Goal: Task Accomplishment & Management: Use online tool/utility

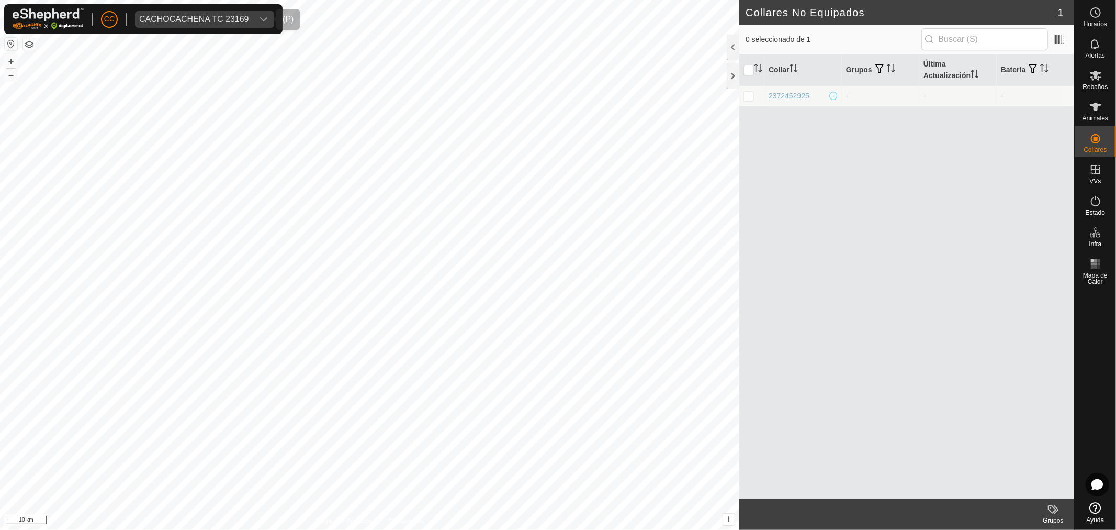
click at [225, 21] on div "CACHOCACHENA TC 23169" at bounding box center [194, 19] width 110 height 8
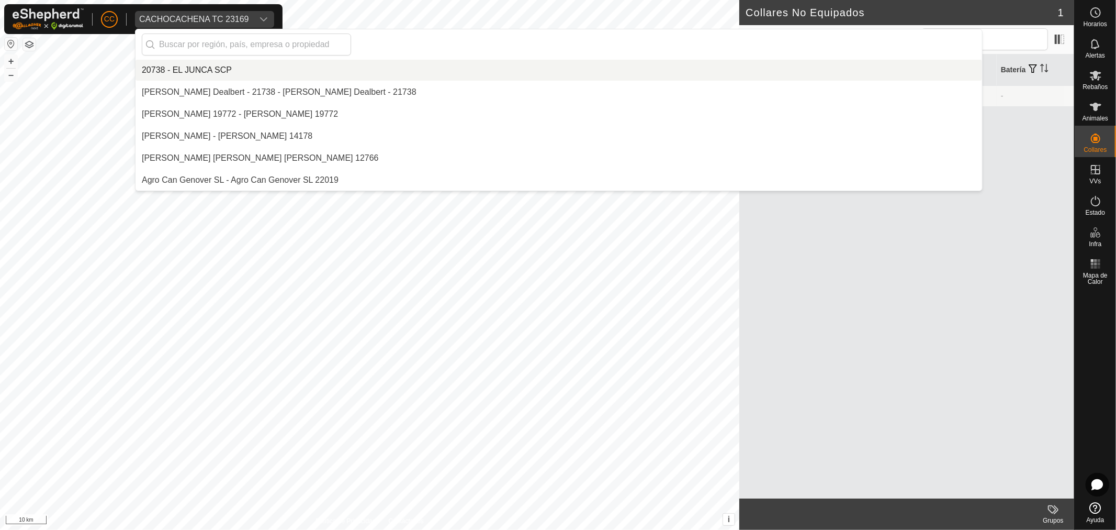
scroll to position [1318, 0]
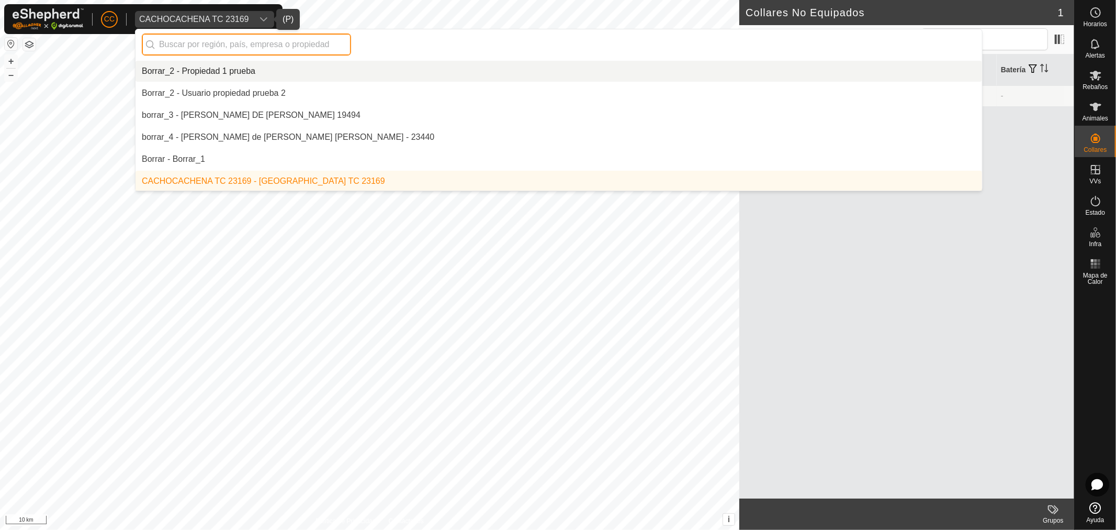
click at [229, 39] on input "text" at bounding box center [246, 44] width 209 height 22
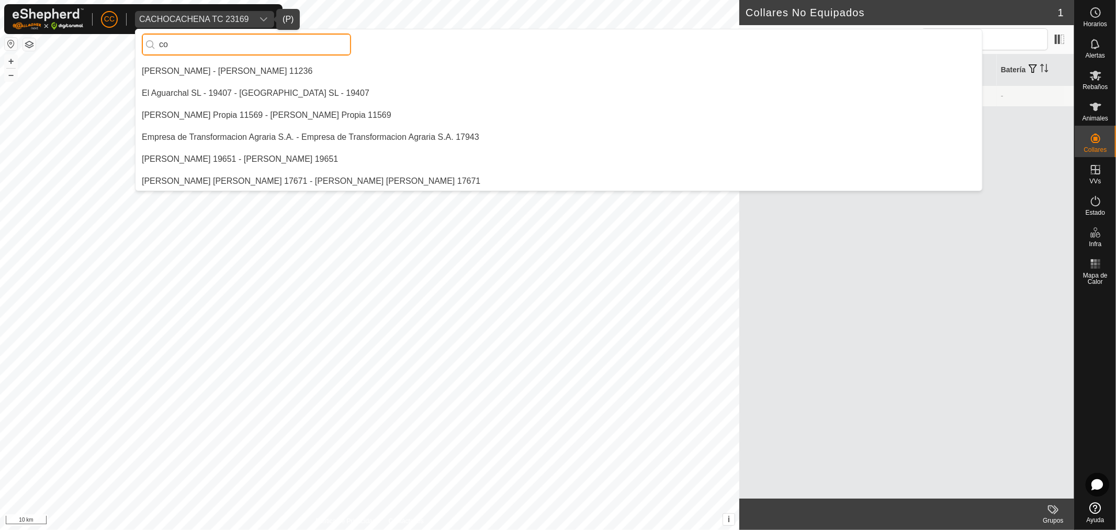
scroll to position [0, 0]
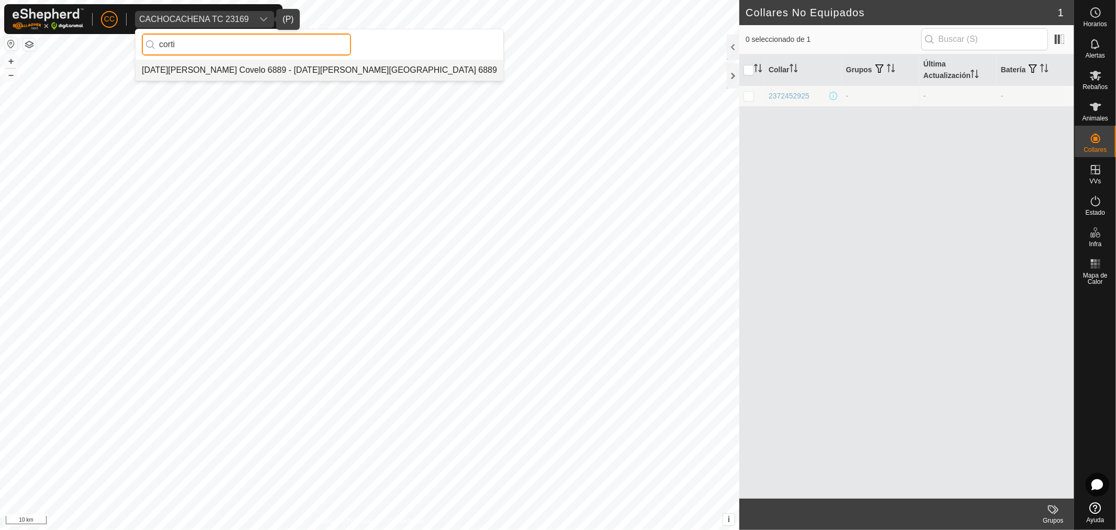
type input "corti"
click at [204, 65] on li "[DATE][PERSON_NAME] Covelo 6889 - [DATE][PERSON_NAME][GEOGRAPHIC_DATA] 6889" at bounding box center [320, 70] width 368 height 21
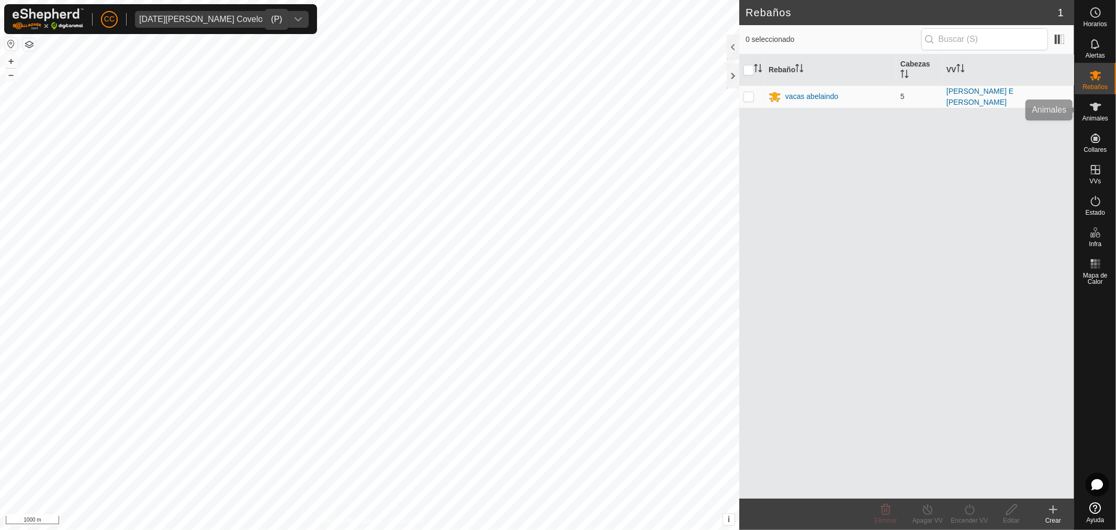
click at [1102, 107] on icon at bounding box center [1096, 106] width 13 height 13
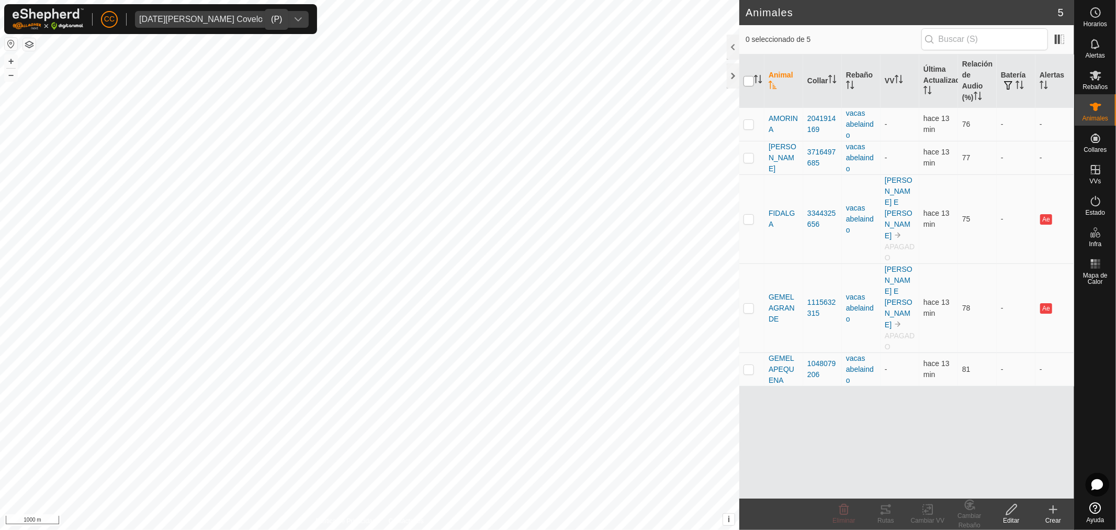
click at [749, 81] on input "checkbox" at bounding box center [749, 81] width 10 height 10
checkbox input "true"
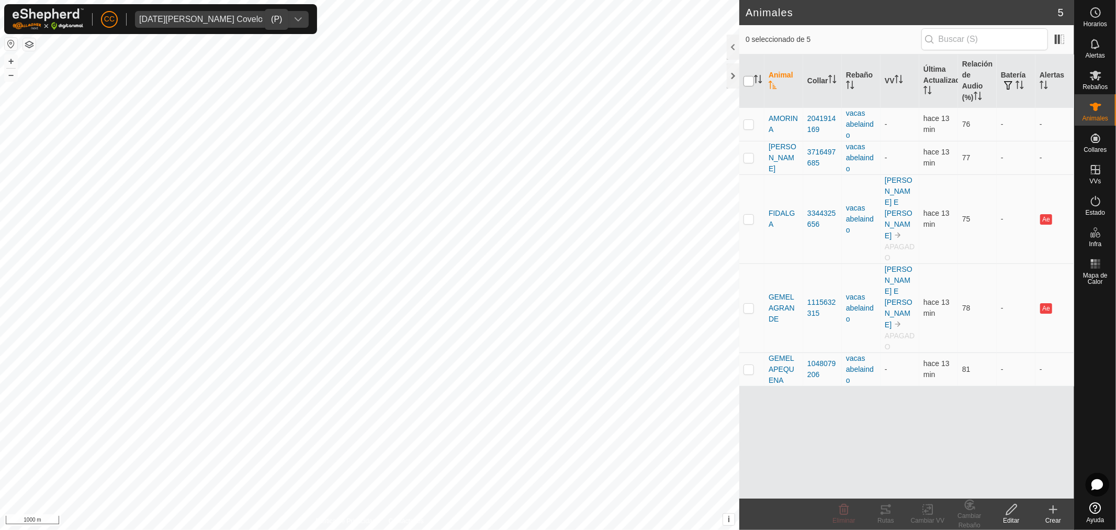
checkbox input "true"
click at [883, 508] on icon at bounding box center [886, 509] width 13 height 13
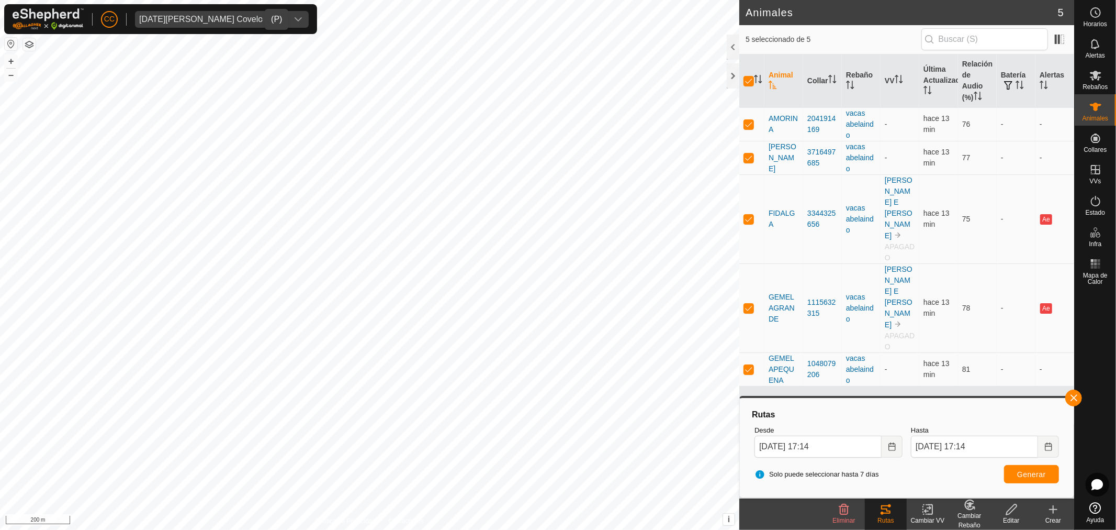
click at [516, 529] on html "CC [DATE][PERSON_NAME] Covelo 6889 Horarios Alertas Rebaños Animales Collares V…" at bounding box center [558, 265] width 1116 height 530
click at [1096, 205] on icon at bounding box center [1096, 201] width 13 height 13
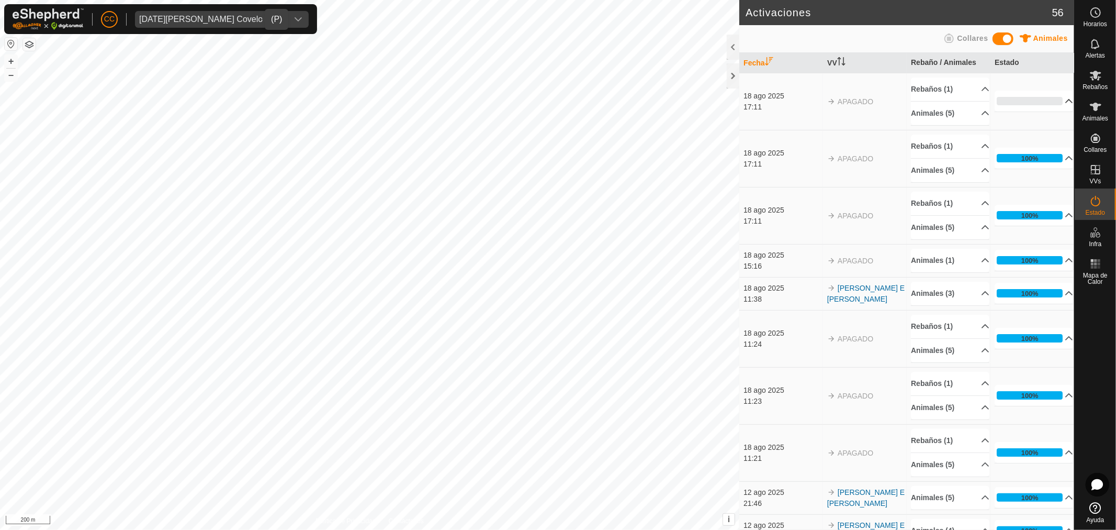
click at [1033, 100] on p-accordion-header "0%" at bounding box center [1034, 101] width 79 height 21
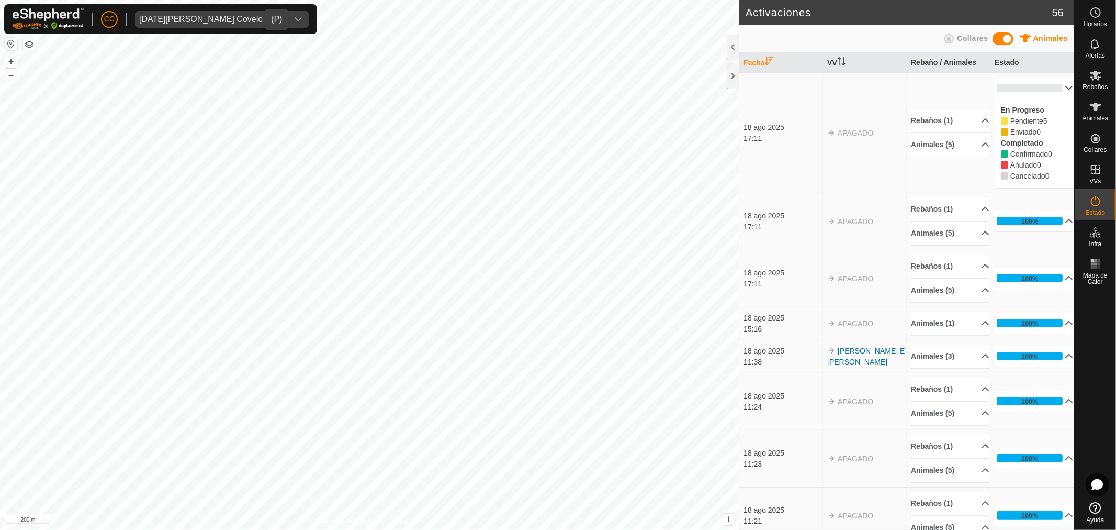
click at [1029, 87] on p-accordion-header "0%" at bounding box center [1034, 87] width 79 height 21
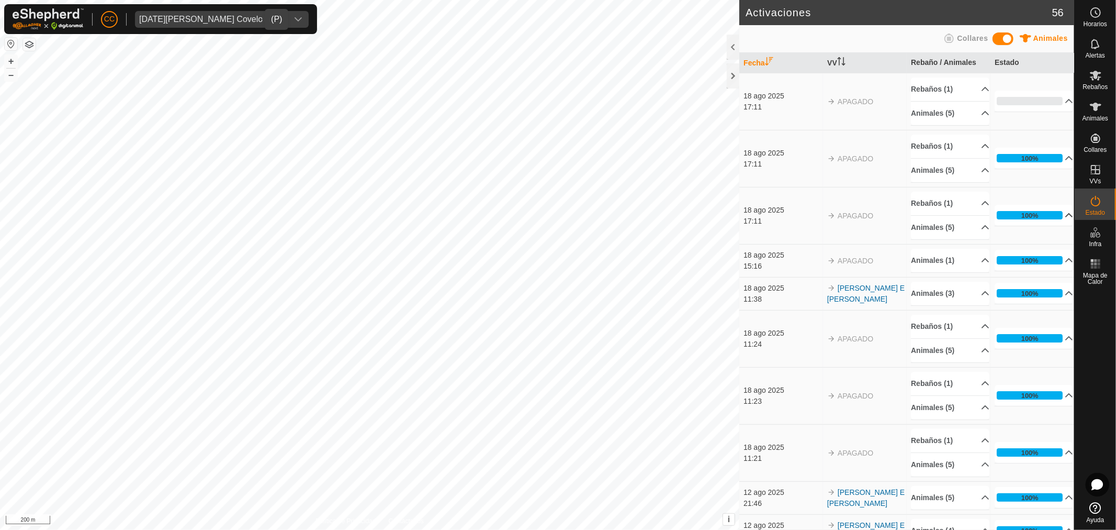
click at [1016, 219] on p-accordion-header "100%" at bounding box center [1034, 215] width 79 height 21
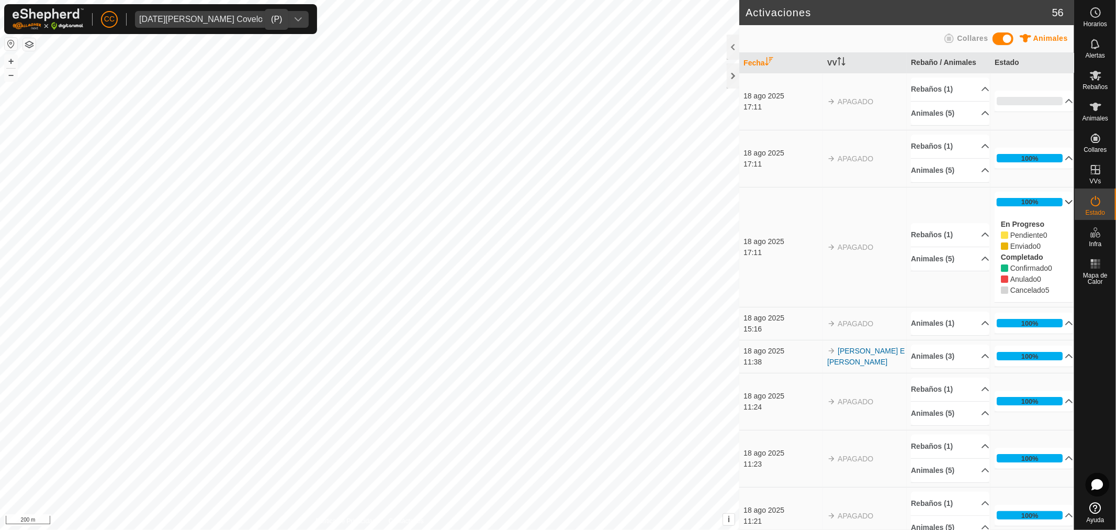
drag, startPoint x: 1024, startPoint y: 182, endPoint x: 1022, endPoint y: 187, distance: 5.4
click at [1022, 186] on td "100% En Progreso Pendiente 0 Enviado 0 Completado Confirmado 0 Anulado 0 Cancel…" at bounding box center [1033, 158] width 84 height 57
click at [1017, 204] on p-accordion-header "100%" at bounding box center [1034, 202] width 79 height 21
click at [1017, 164] on p-accordion-header "100%" at bounding box center [1034, 158] width 79 height 21
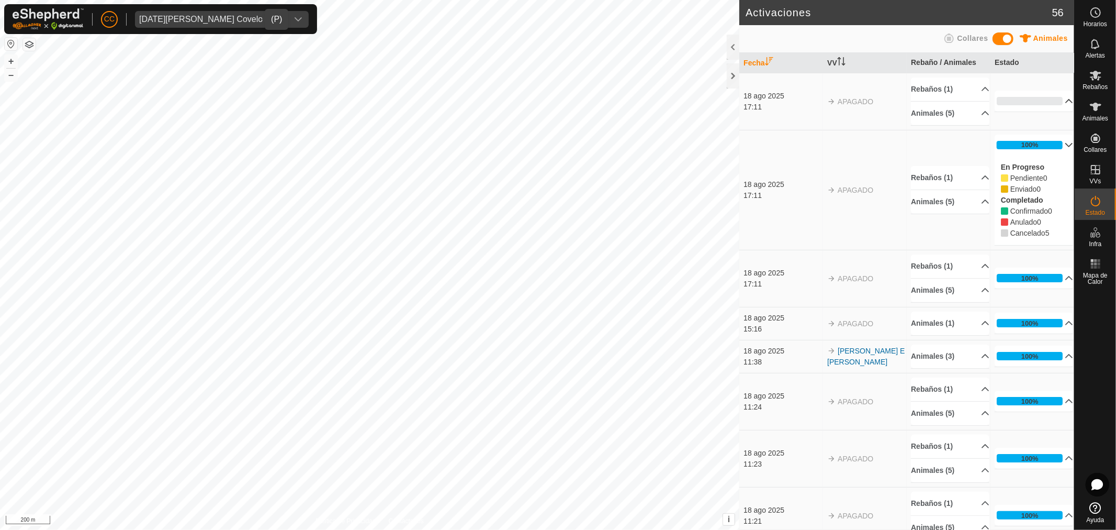
click at [1022, 100] on p-accordion-header "0%" at bounding box center [1034, 101] width 79 height 21
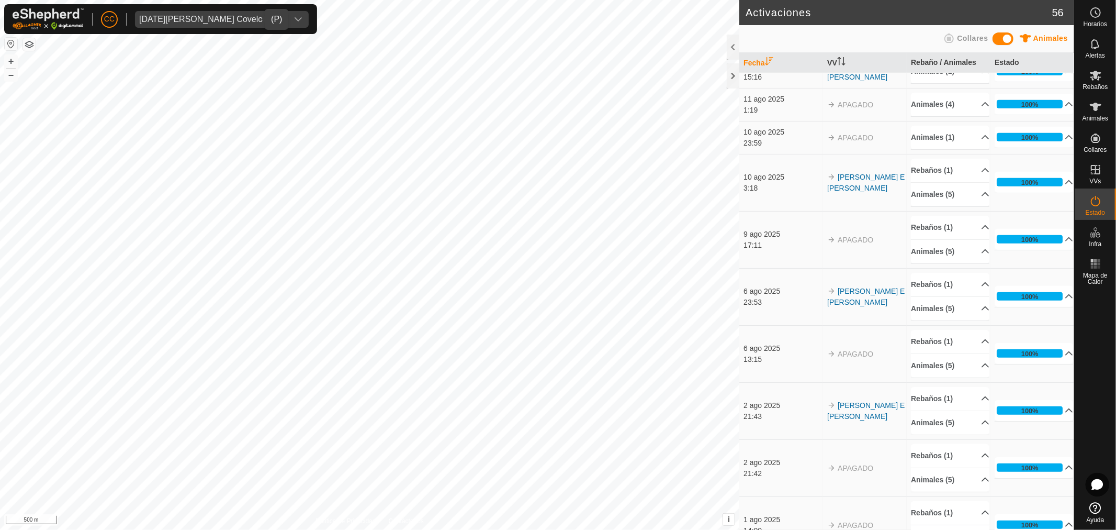
scroll to position [757, 0]
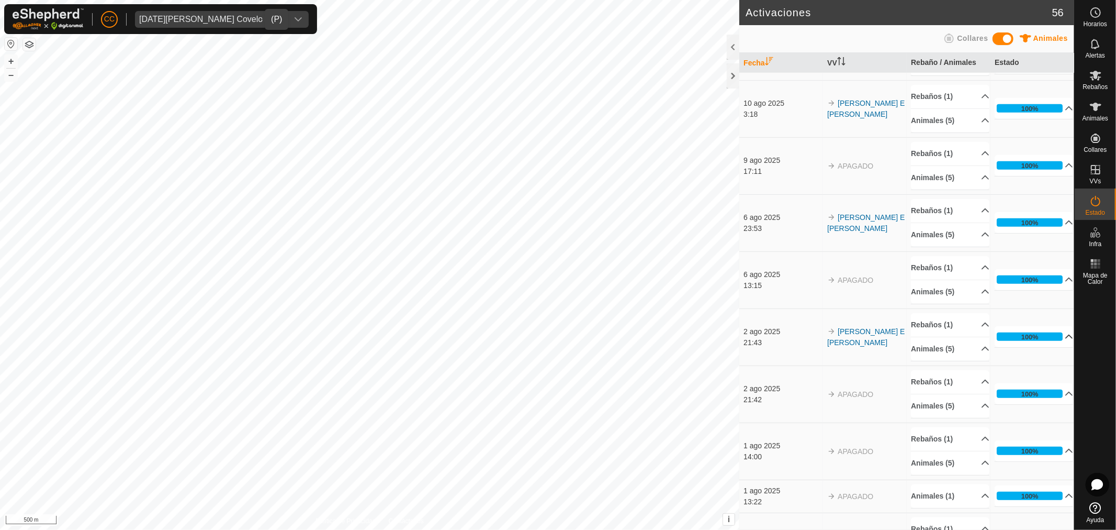
click at [1030, 341] on p-accordion-header "100%" at bounding box center [1034, 336] width 79 height 21
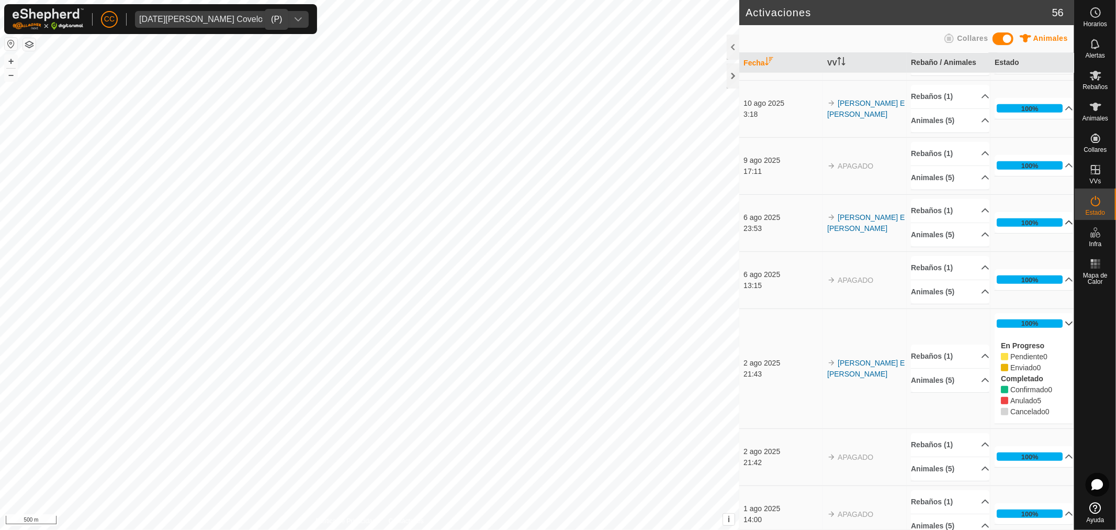
click at [1027, 223] on p-accordion-header "100%" at bounding box center [1034, 222] width 79 height 21
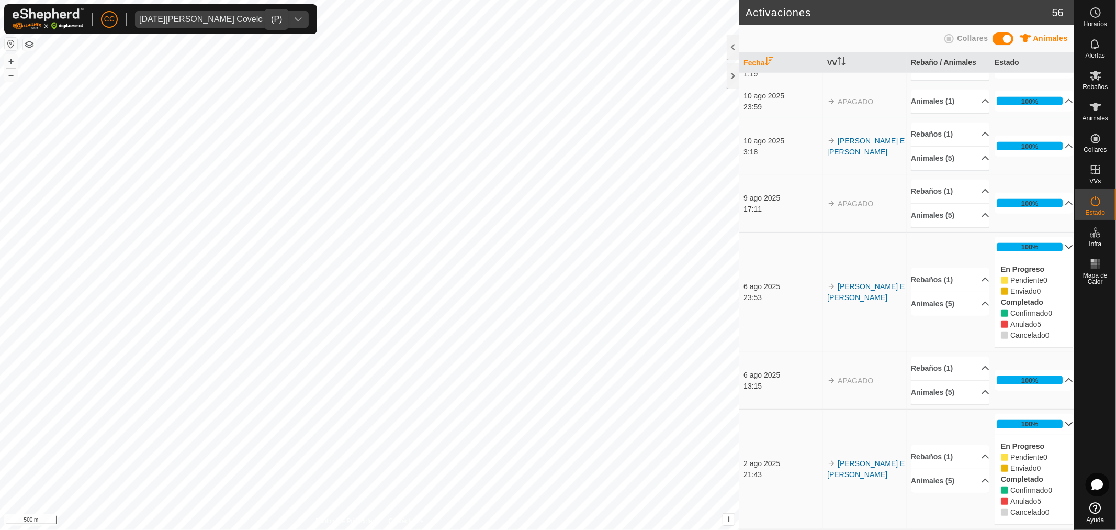
scroll to position [699, 0]
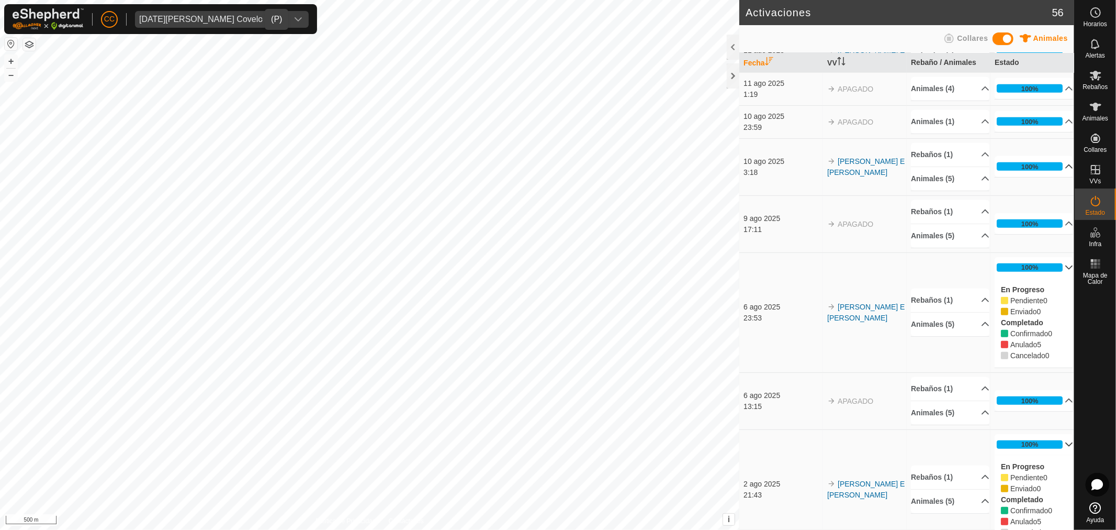
click at [1025, 166] on p-accordion-header "100%" at bounding box center [1034, 166] width 79 height 21
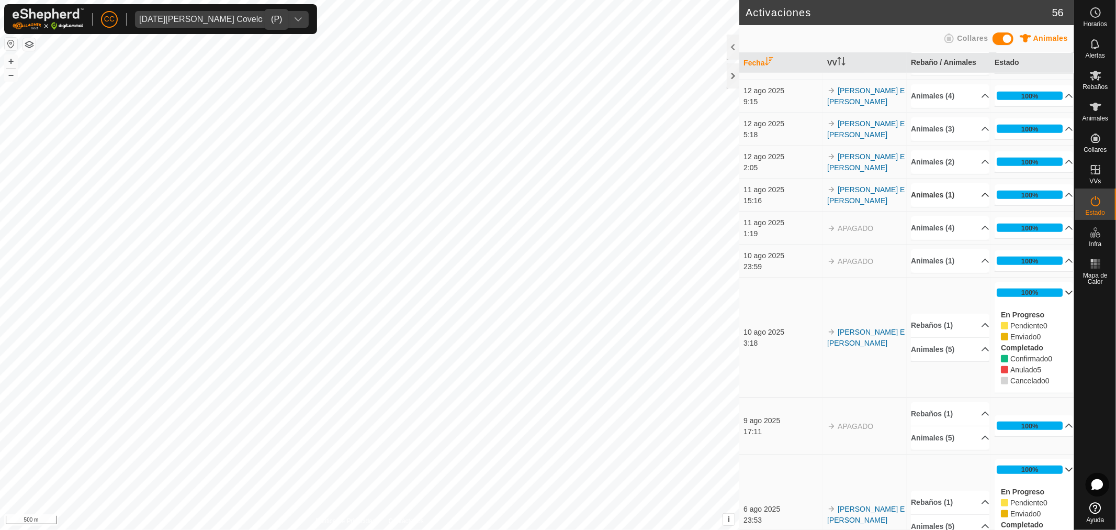
scroll to position [525, 0]
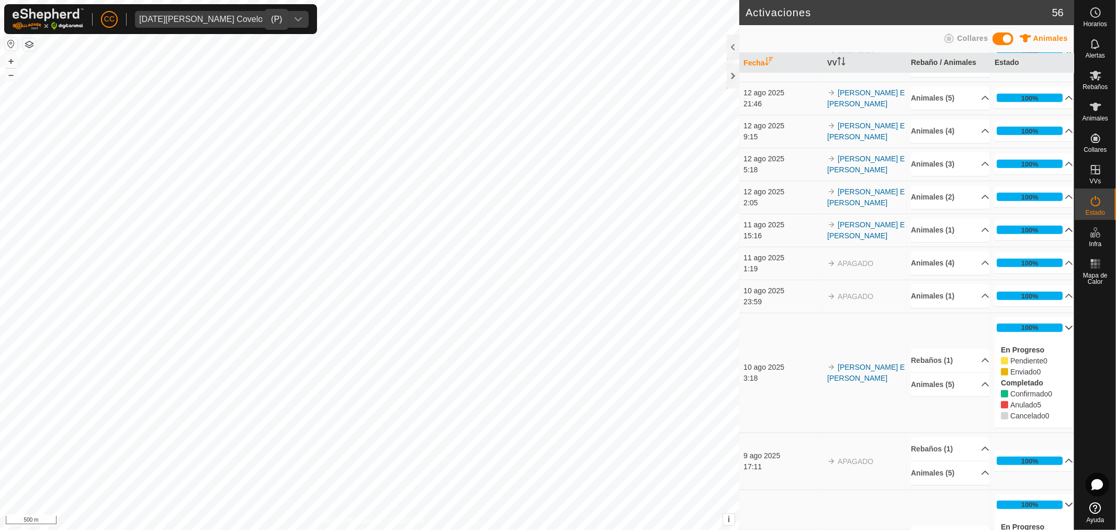
click at [1024, 226] on p-accordion-header "100%" at bounding box center [1034, 229] width 79 height 21
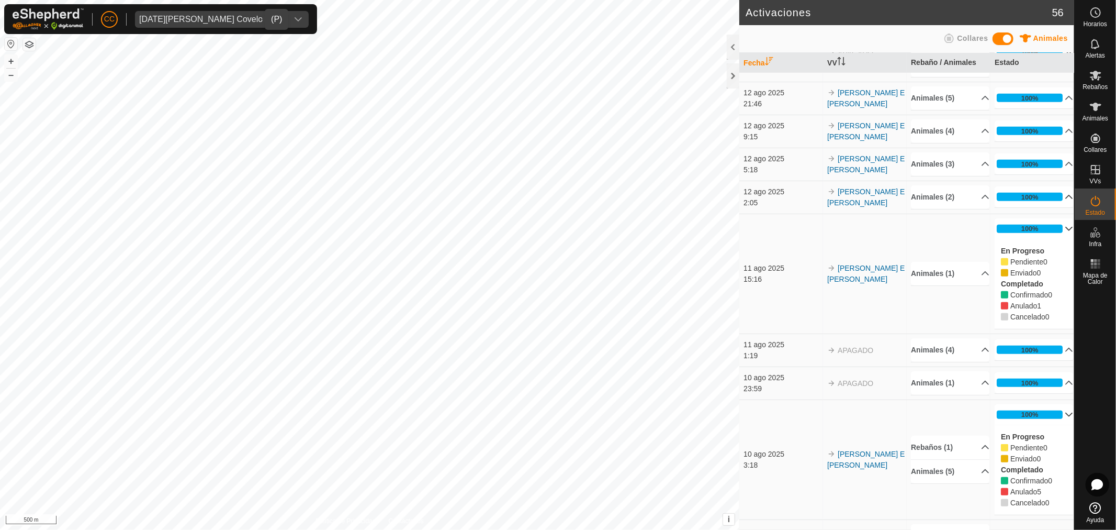
click at [1037, 197] on p-accordion-header "100%" at bounding box center [1034, 196] width 79 height 21
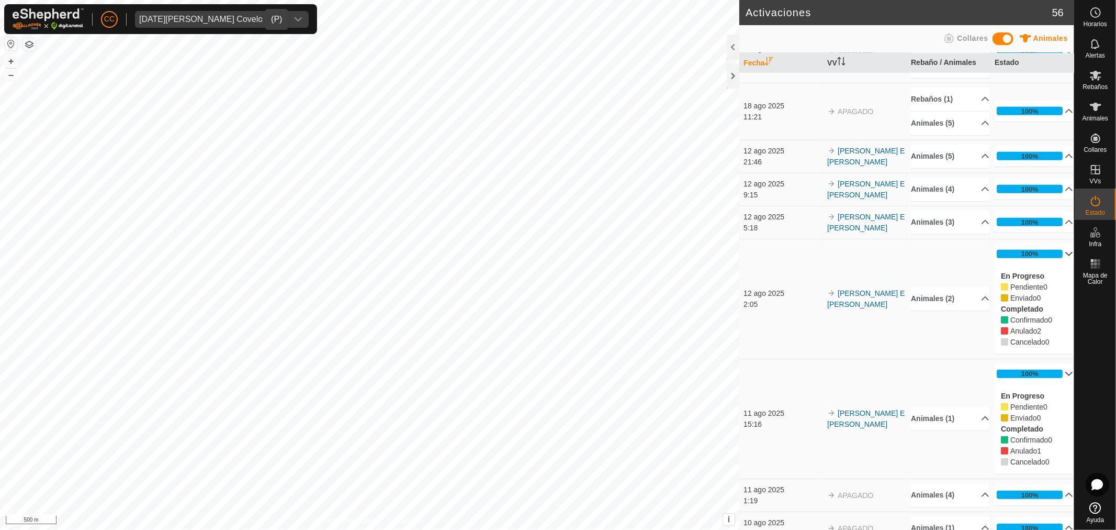
scroll to position [409, 0]
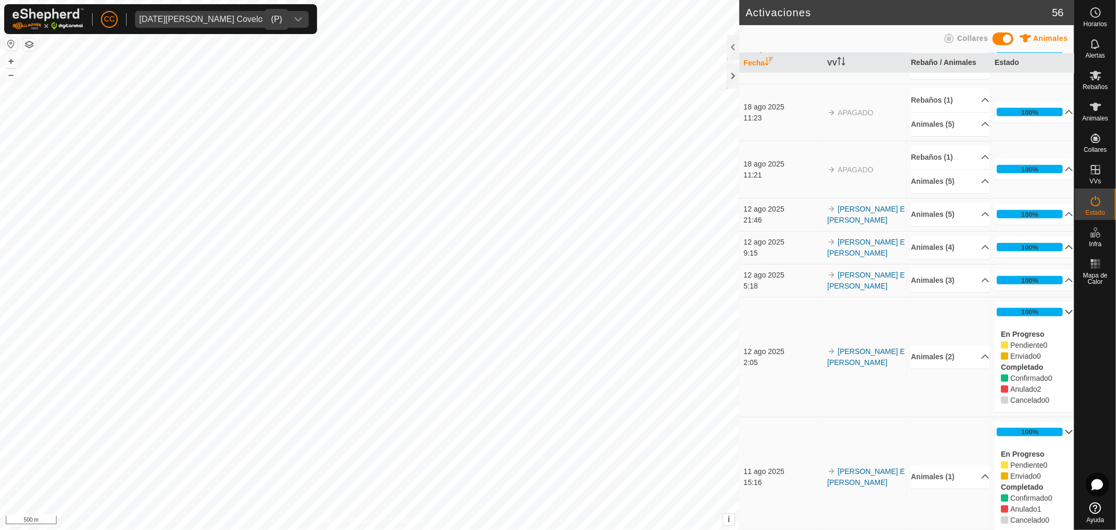
click at [1032, 252] on p-accordion-header "100%" at bounding box center [1034, 247] width 79 height 21
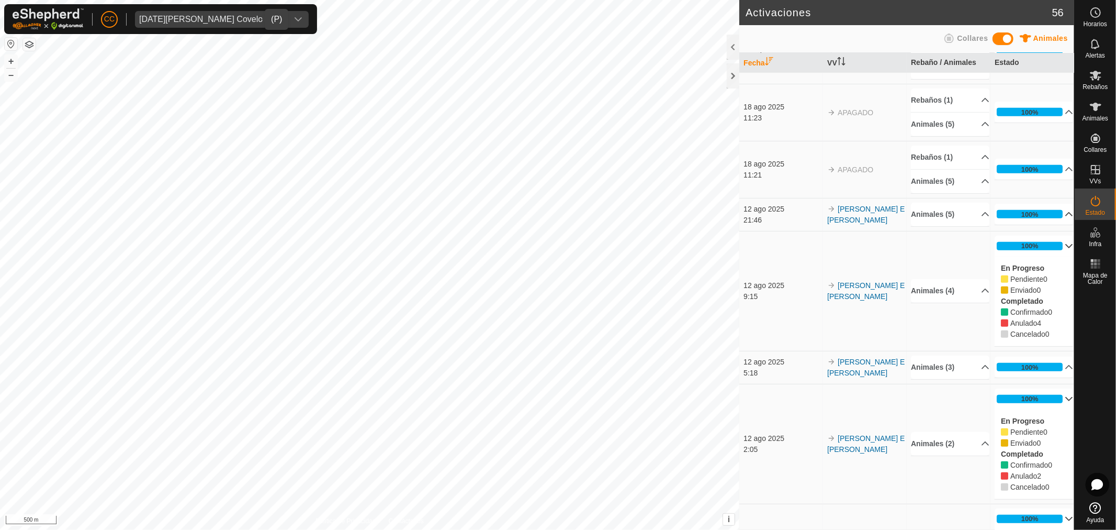
click at [1018, 207] on p-accordion-header "100%" at bounding box center [1034, 214] width 79 height 21
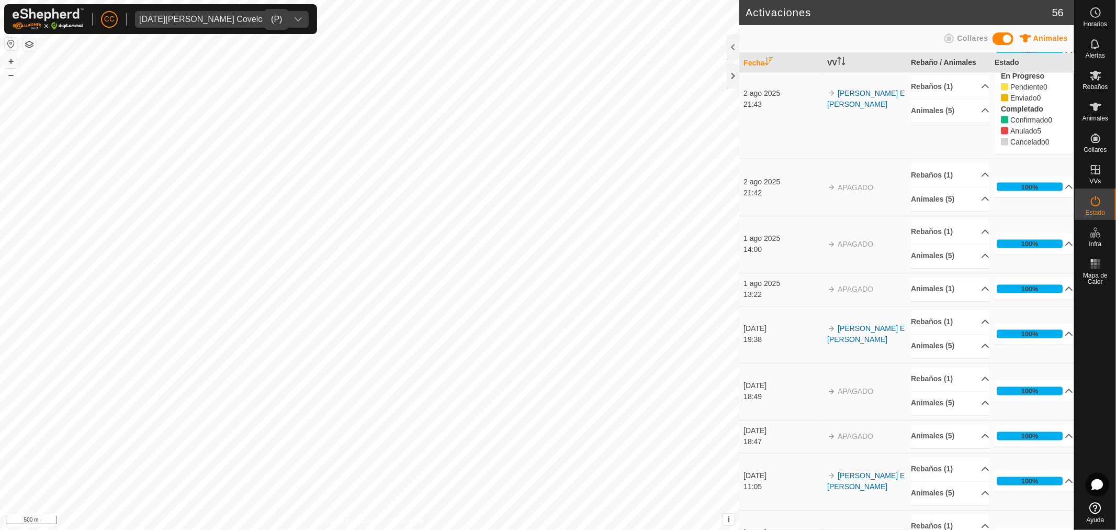
scroll to position [1514, 0]
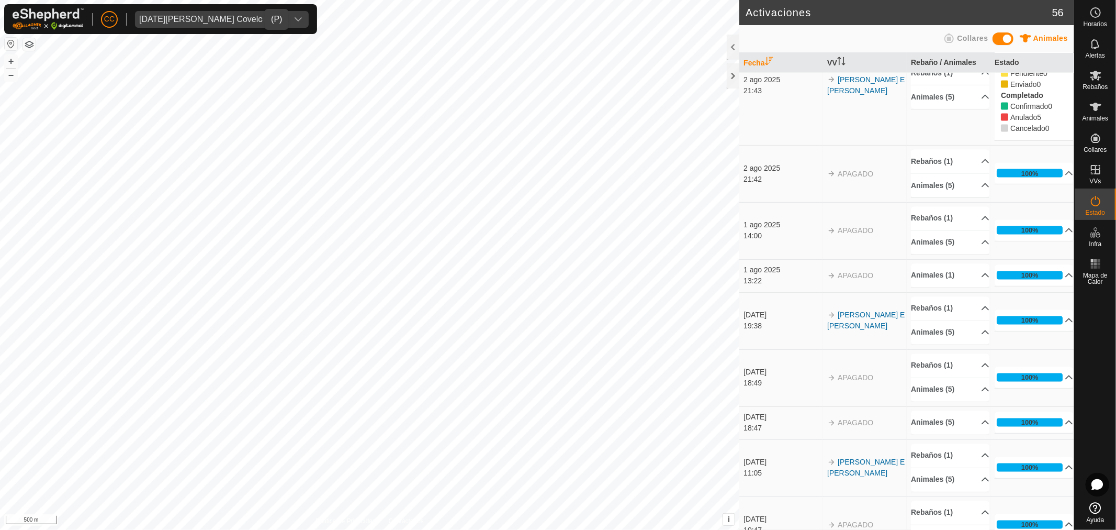
click at [1031, 331] on p-accordion-panel "100% En Progreso Pendiente 0 Enviado 0 Completado Confirmado 0 Anulado 5 Cancel…" at bounding box center [1034, 320] width 79 height 21
click at [1027, 321] on p-accordion-header "100%" at bounding box center [1034, 320] width 79 height 21
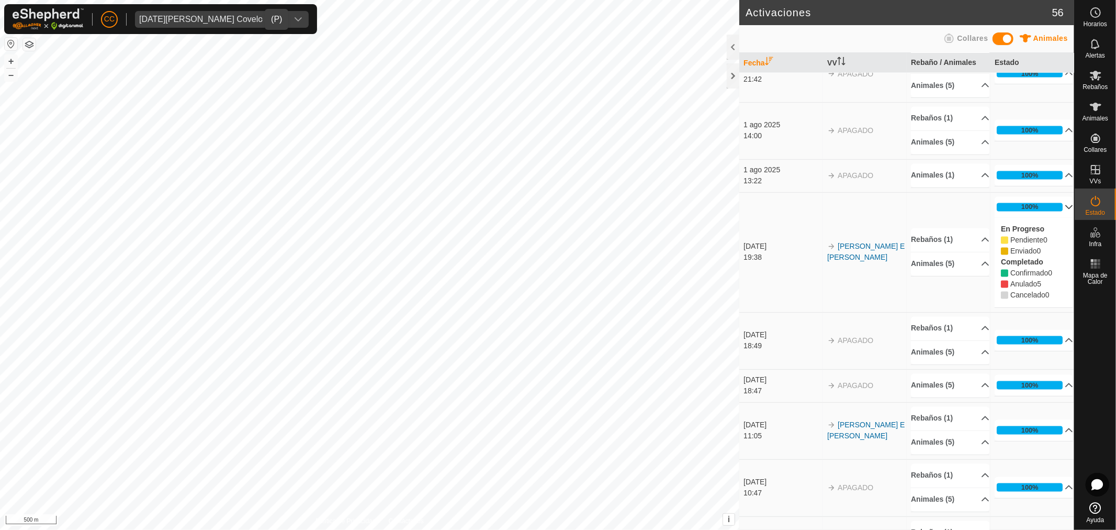
scroll to position [1630, 0]
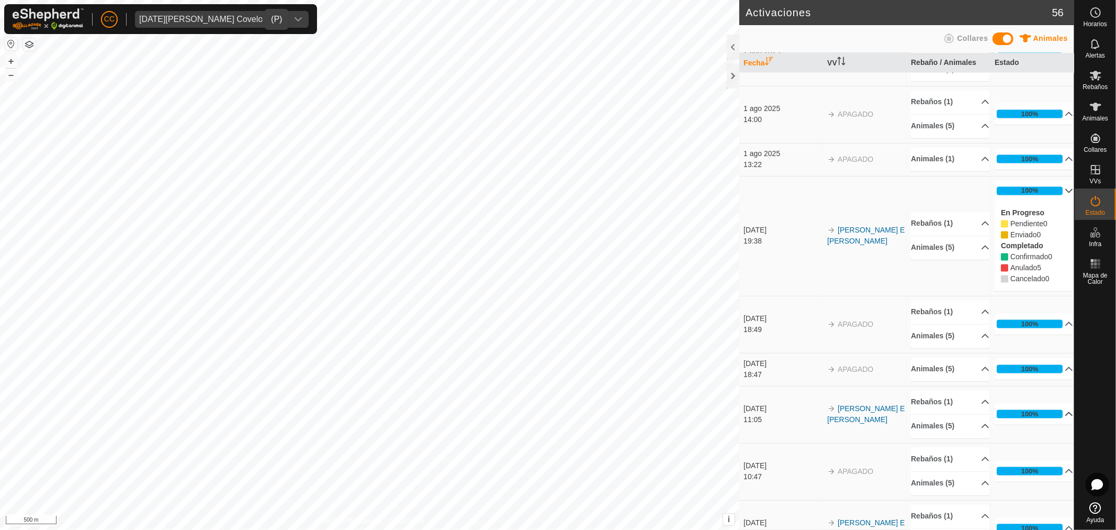
click at [1018, 415] on p-accordion-header "100%" at bounding box center [1034, 414] width 79 height 21
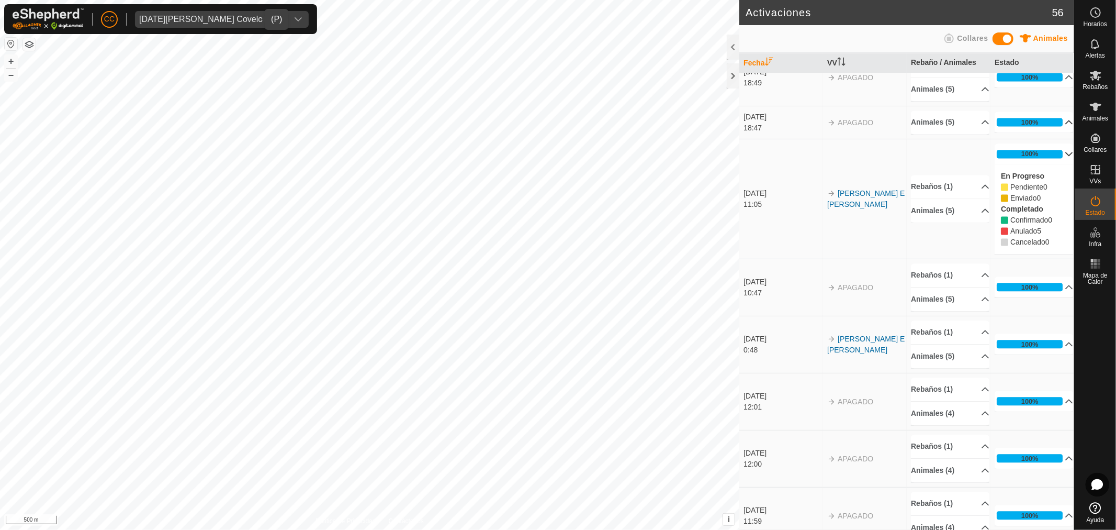
scroll to position [1921, 0]
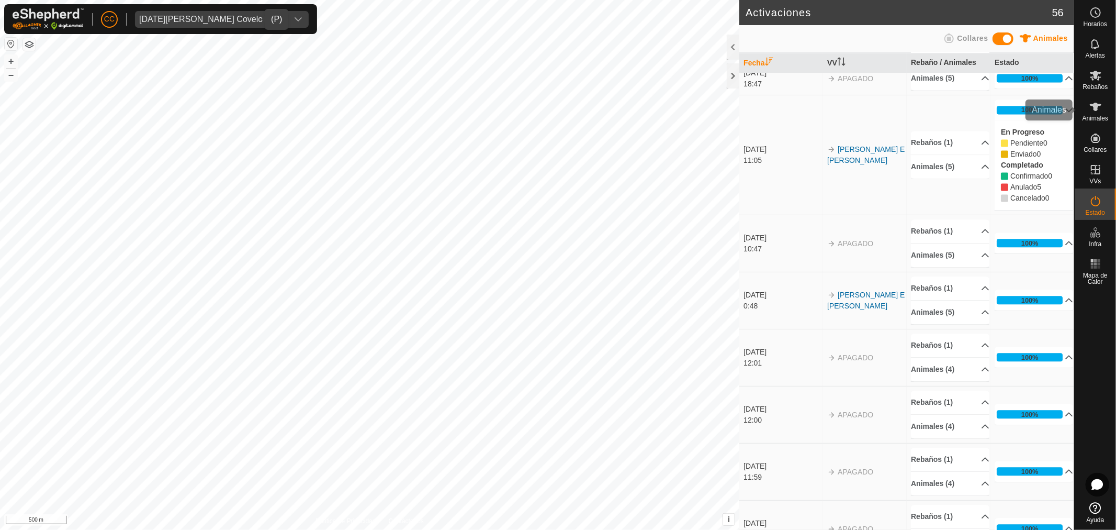
click at [1094, 115] on span "Animales" at bounding box center [1096, 118] width 26 height 6
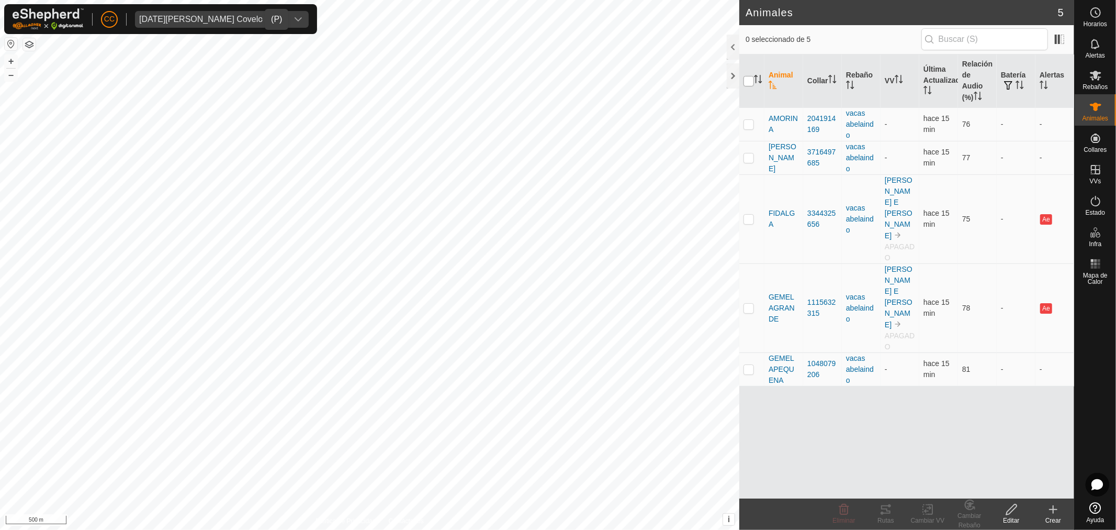
click at [752, 80] on input "checkbox" at bounding box center [749, 81] width 10 height 10
checkbox input "true"
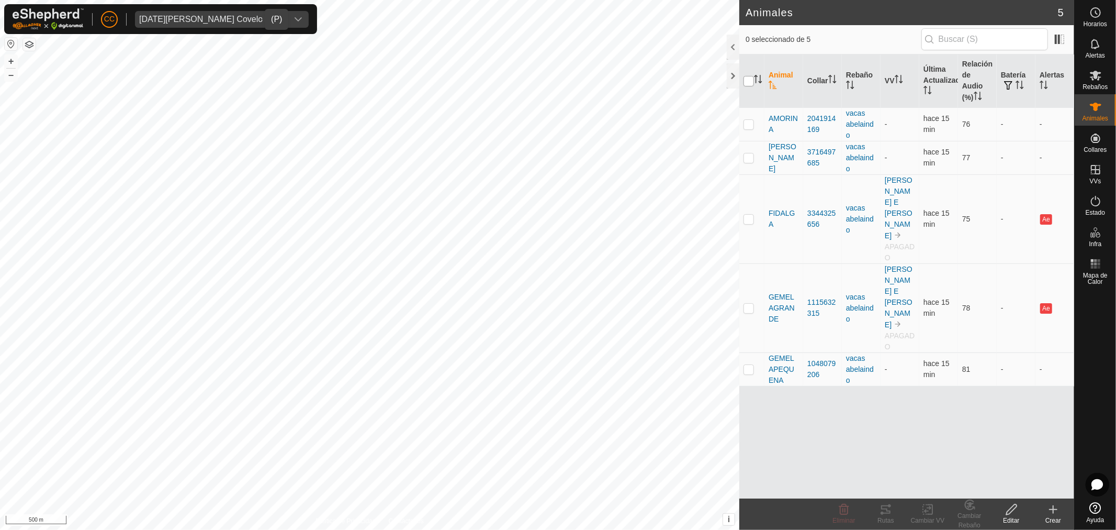
checkbox input "true"
click at [883, 506] on icon at bounding box center [885, 509] width 9 height 8
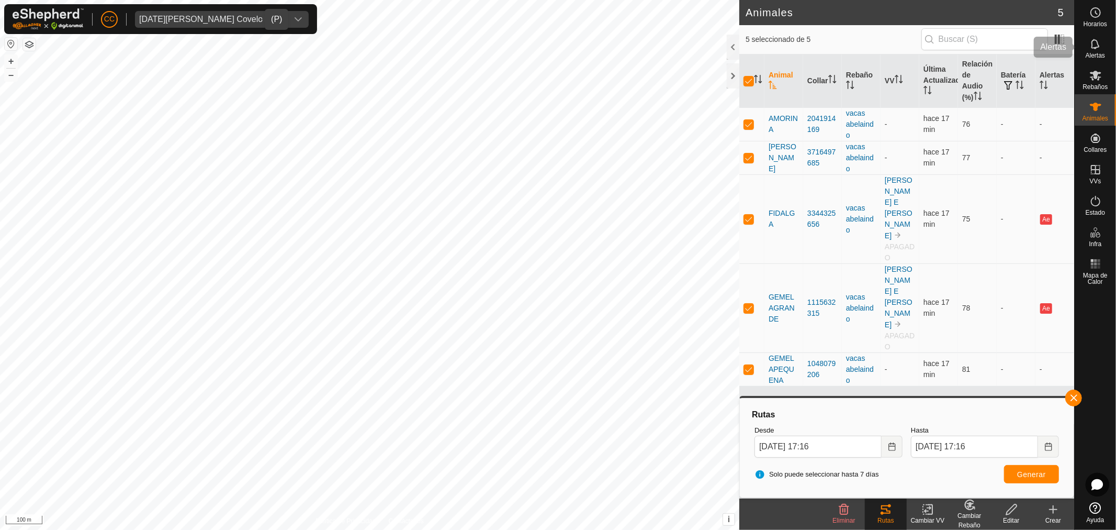
click at [1098, 48] on icon at bounding box center [1096, 44] width 13 height 13
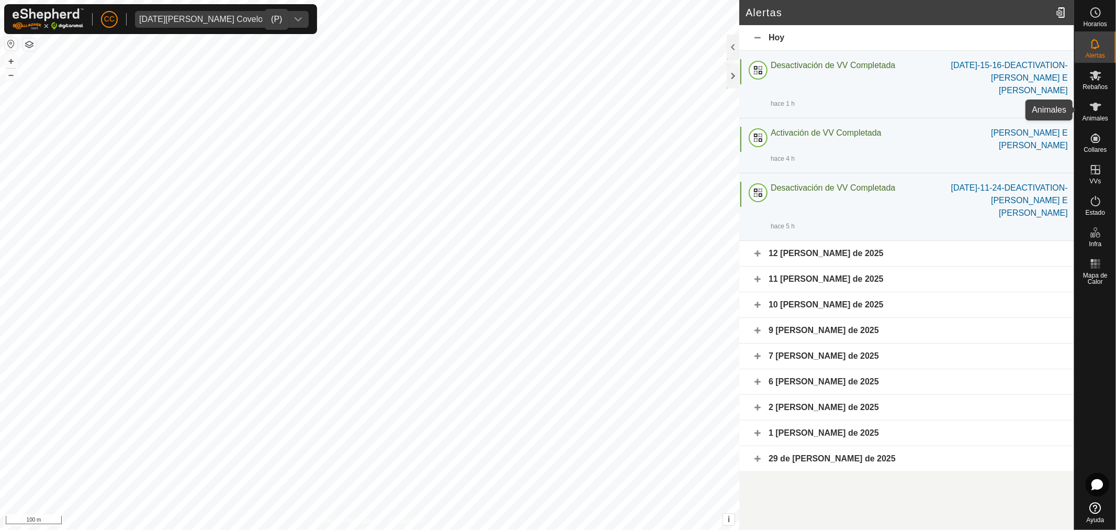
click at [1111, 112] on div "Animales" at bounding box center [1095, 109] width 41 height 31
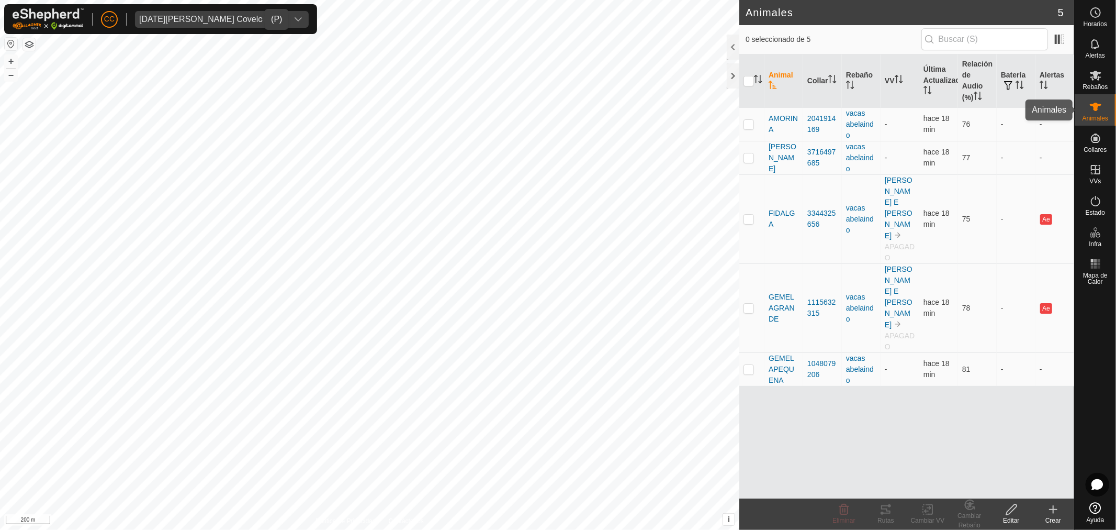
click at [1094, 109] on icon at bounding box center [1096, 107] width 12 height 8
click at [748, 81] on input "checkbox" at bounding box center [749, 81] width 10 height 10
checkbox input "true"
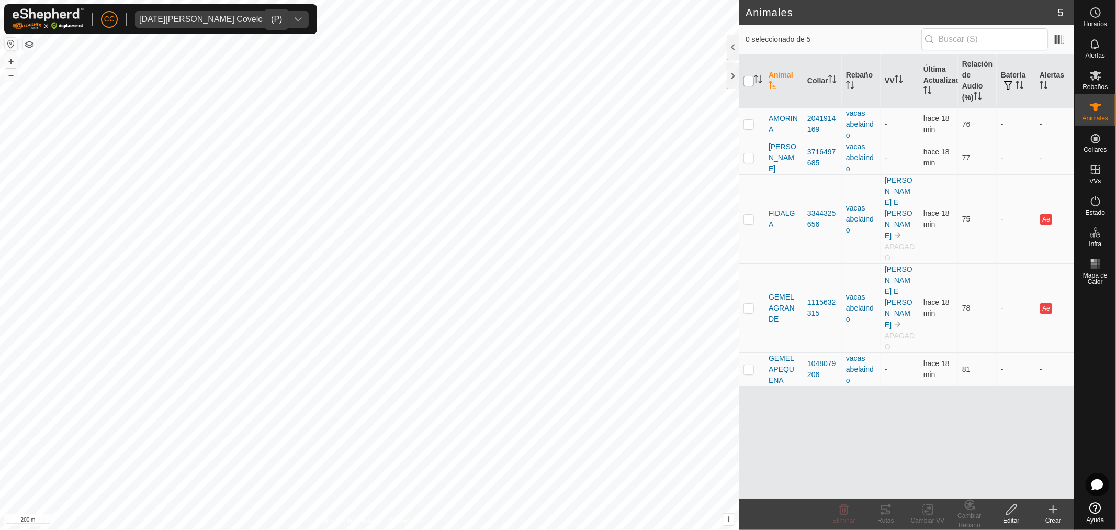
checkbox input "true"
click at [882, 522] on div "Rutas" at bounding box center [886, 520] width 42 height 9
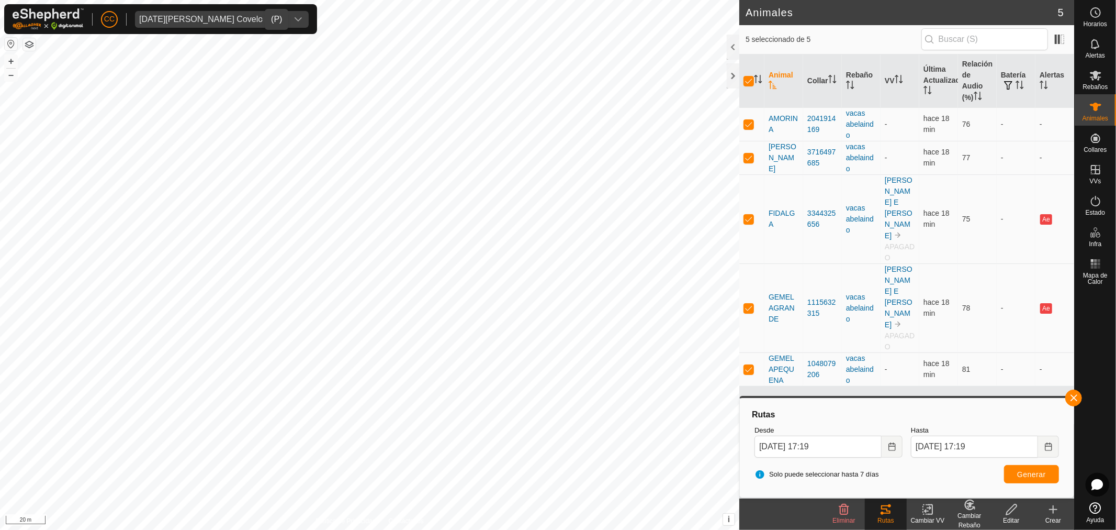
click at [430, 529] on html "CC [DATE][PERSON_NAME] Covelo 6889 Horarios Alertas Rebaños Animales Collares V…" at bounding box center [558, 265] width 1116 height 530
click at [1091, 203] on icon at bounding box center [1096, 201] width 13 height 13
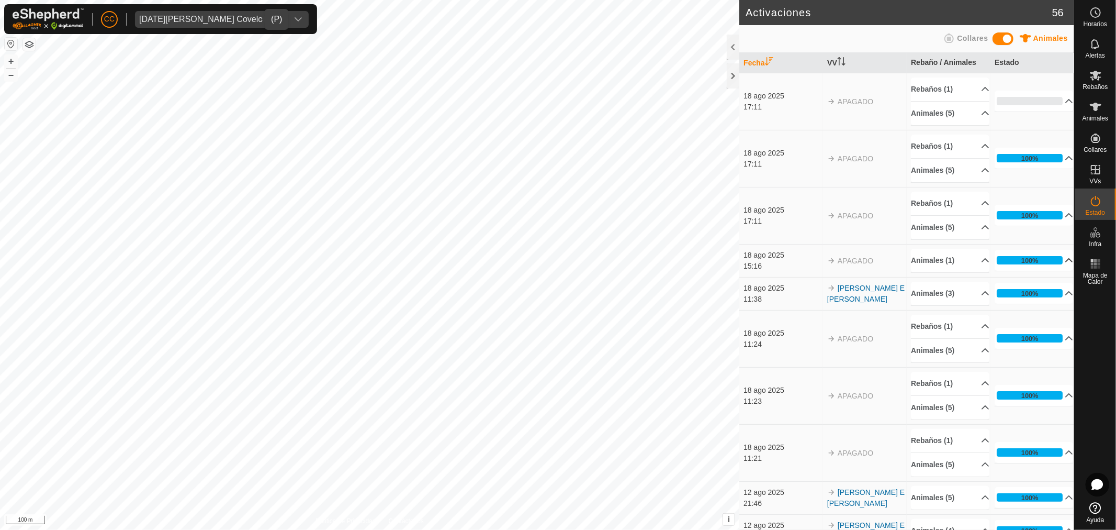
click at [1034, 259] on p-accordion-header "100%" at bounding box center [1034, 260] width 79 height 21
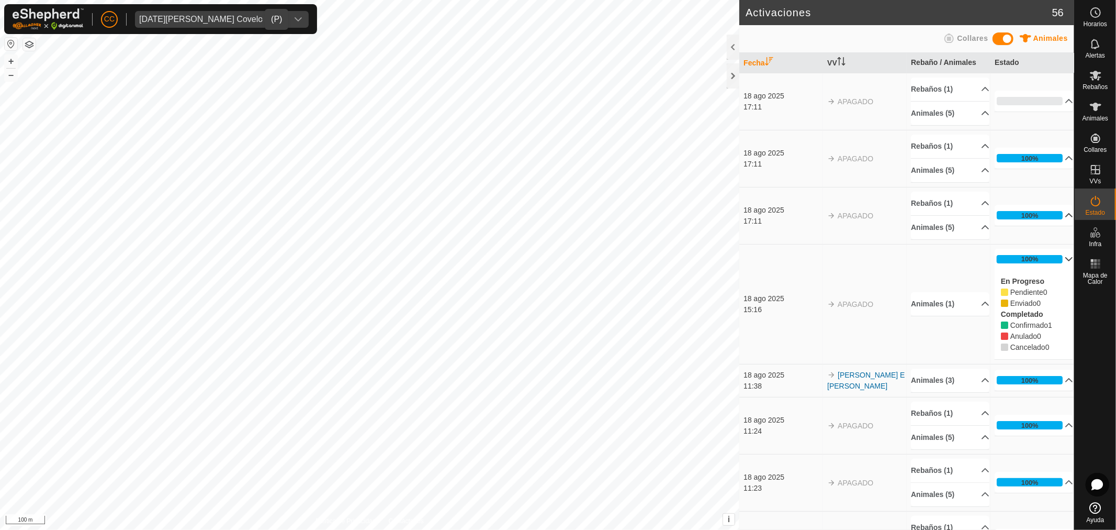
click at [1028, 209] on p-accordion-header "100%" at bounding box center [1034, 215] width 79 height 21
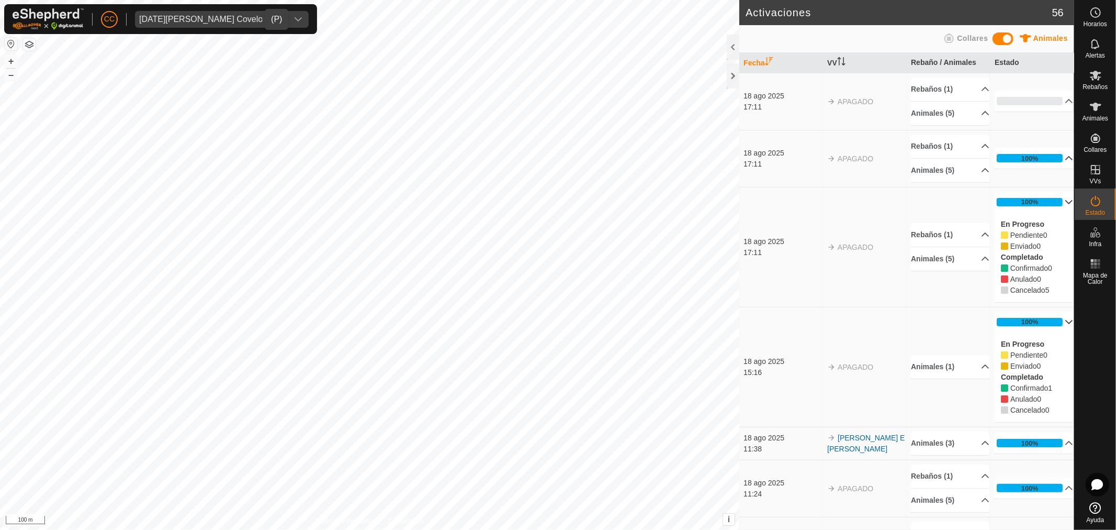
click at [1042, 162] on p-accordion-header "100%" at bounding box center [1034, 158] width 79 height 21
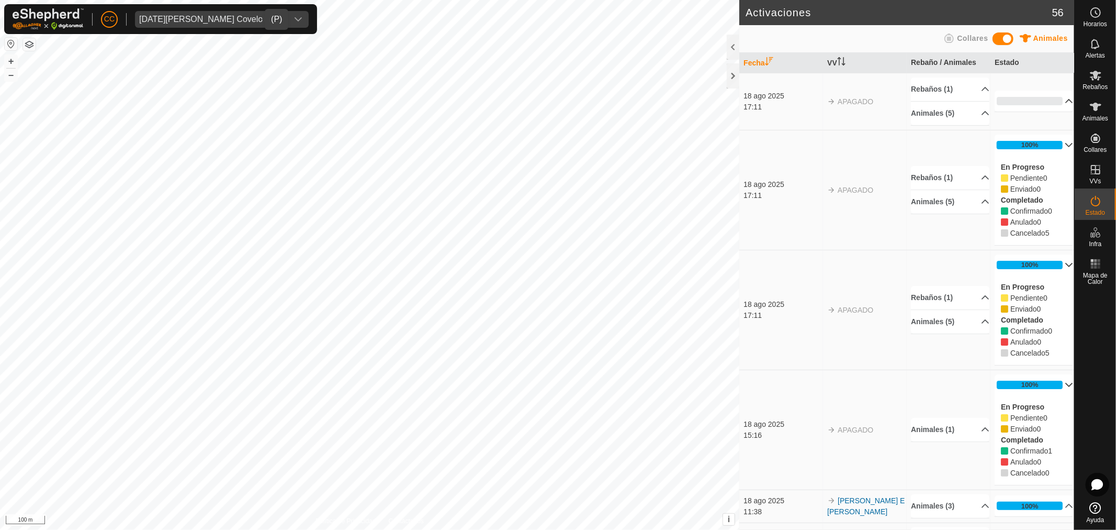
click at [1023, 104] on p-accordion-header "0%" at bounding box center [1034, 101] width 79 height 21
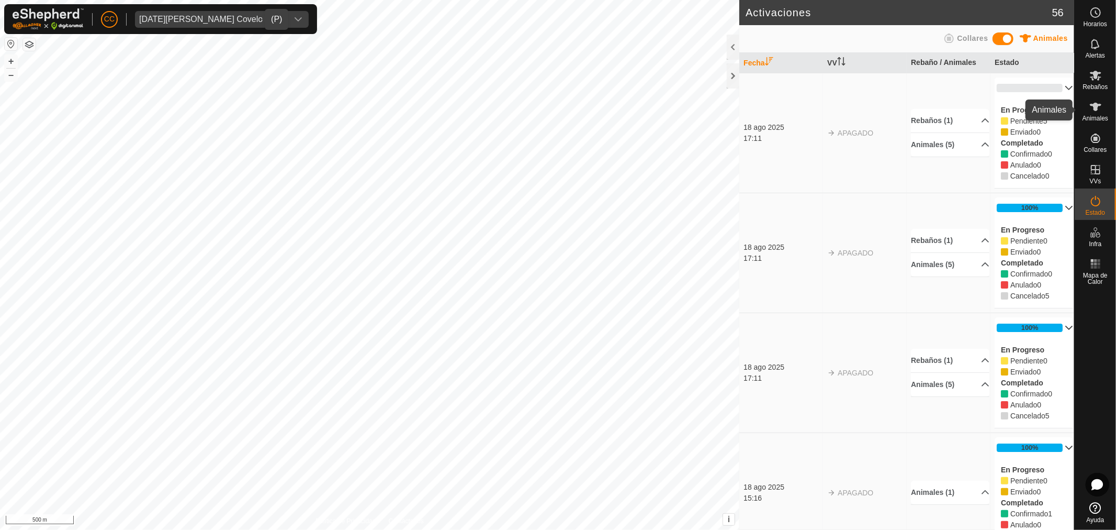
click at [1109, 110] on div "Animales" at bounding box center [1095, 109] width 41 height 31
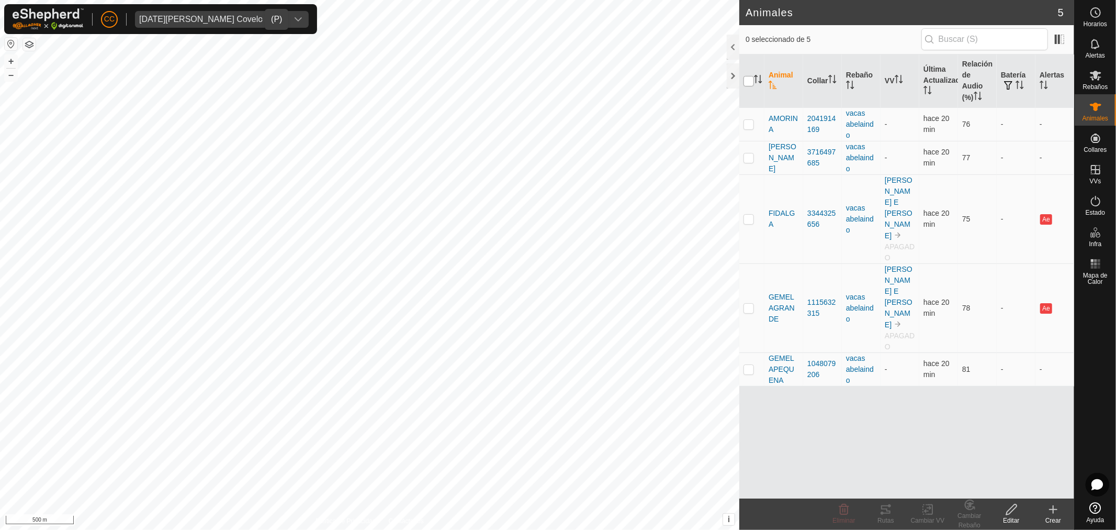
click at [749, 79] on input "checkbox" at bounding box center [749, 81] width 10 height 10
checkbox input "true"
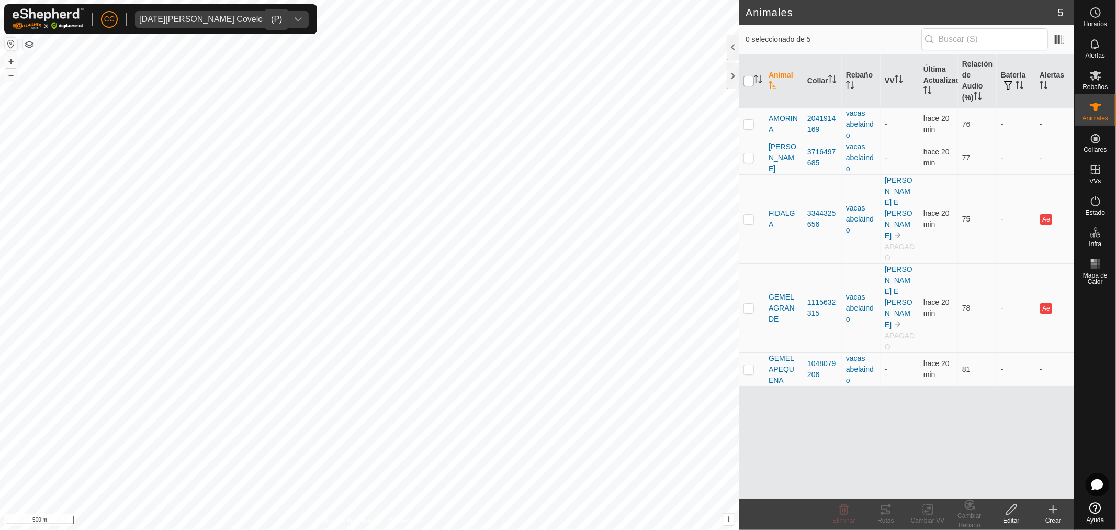
checkbox input "true"
click at [882, 511] on icon at bounding box center [886, 509] width 13 height 13
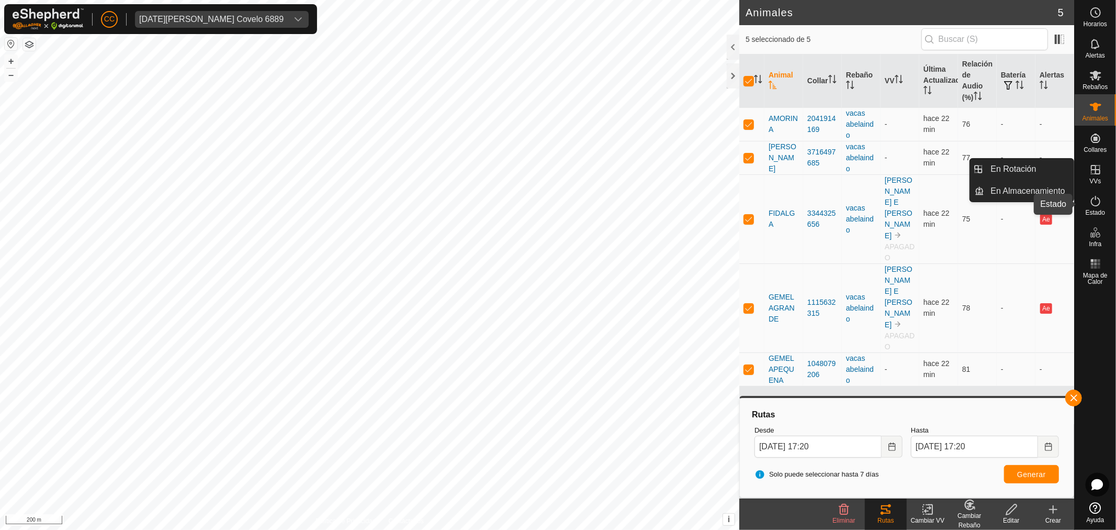
click at [1096, 205] on icon at bounding box center [1096, 201] width 13 height 13
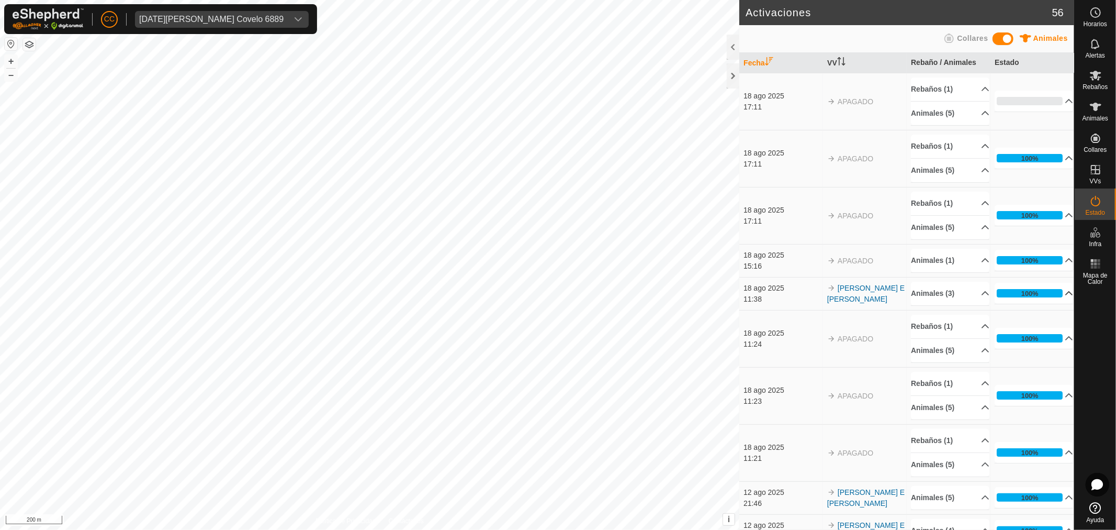
click at [1022, 292] on p-accordion-header "100%" at bounding box center [1034, 293] width 79 height 21
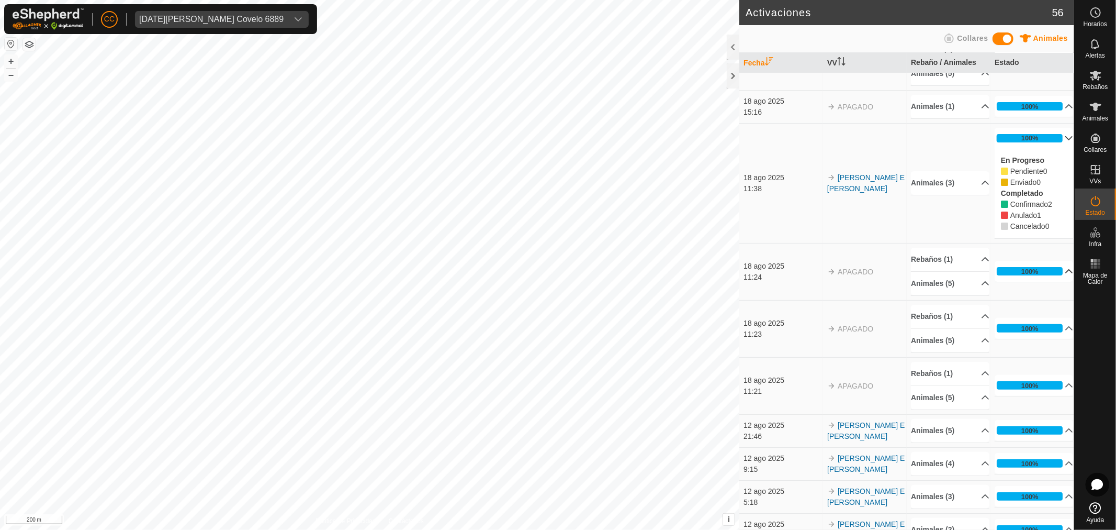
scroll to position [174, 0]
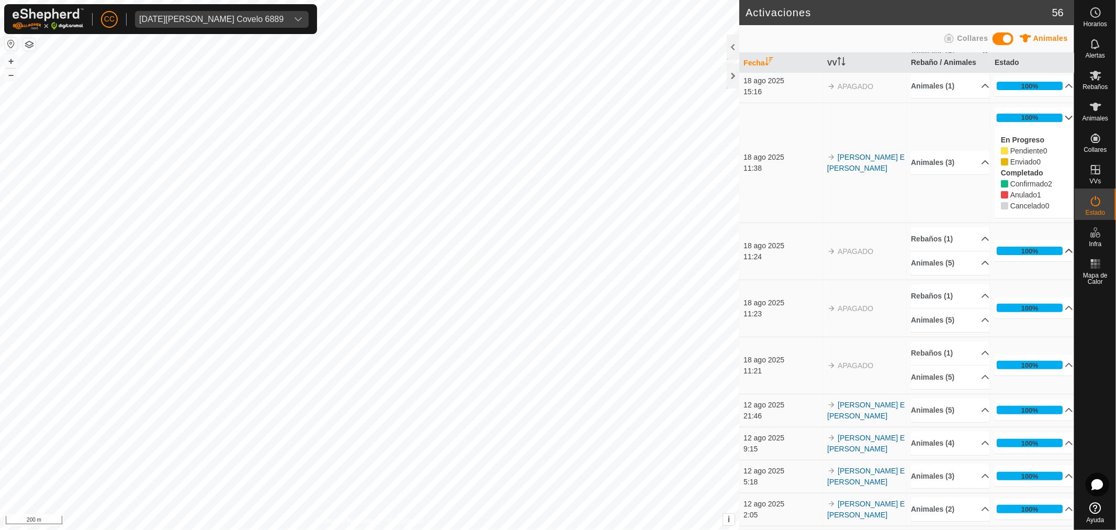
click at [1044, 254] on p-accordion-header "100%" at bounding box center [1034, 250] width 79 height 21
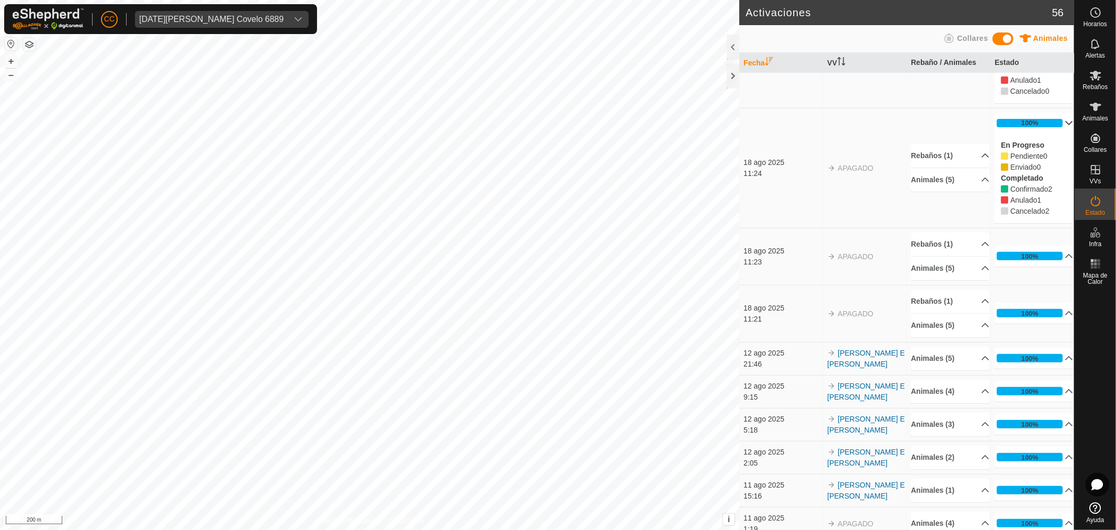
scroll to position [290, 0]
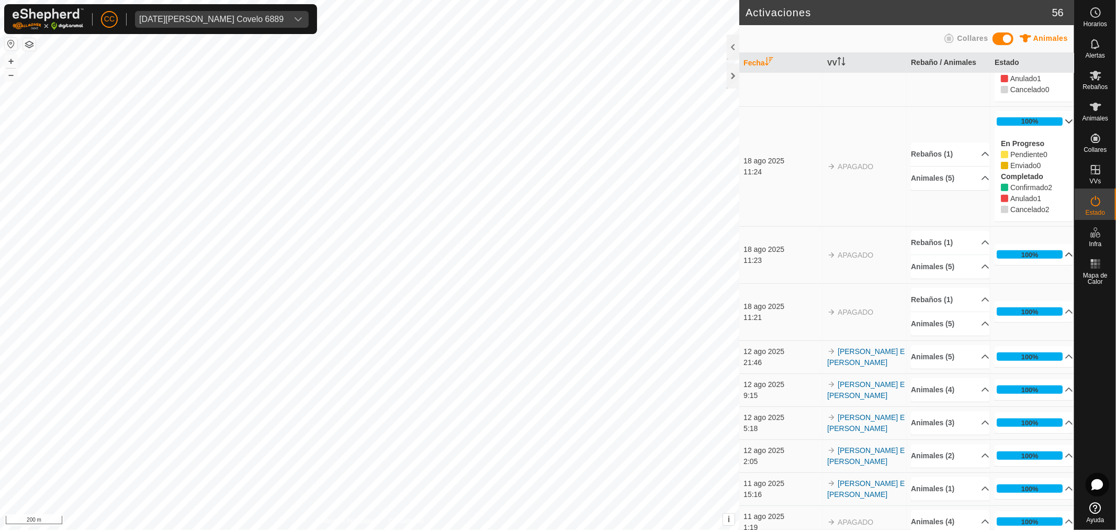
click at [1044, 254] on p-accordion-header "100%" at bounding box center [1034, 254] width 79 height 21
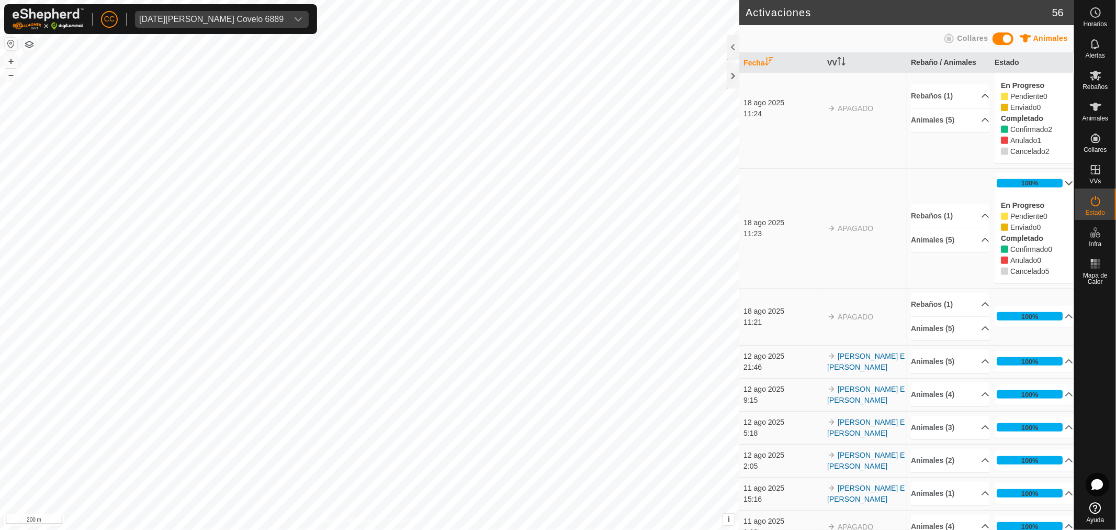
scroll to position [407, 0]
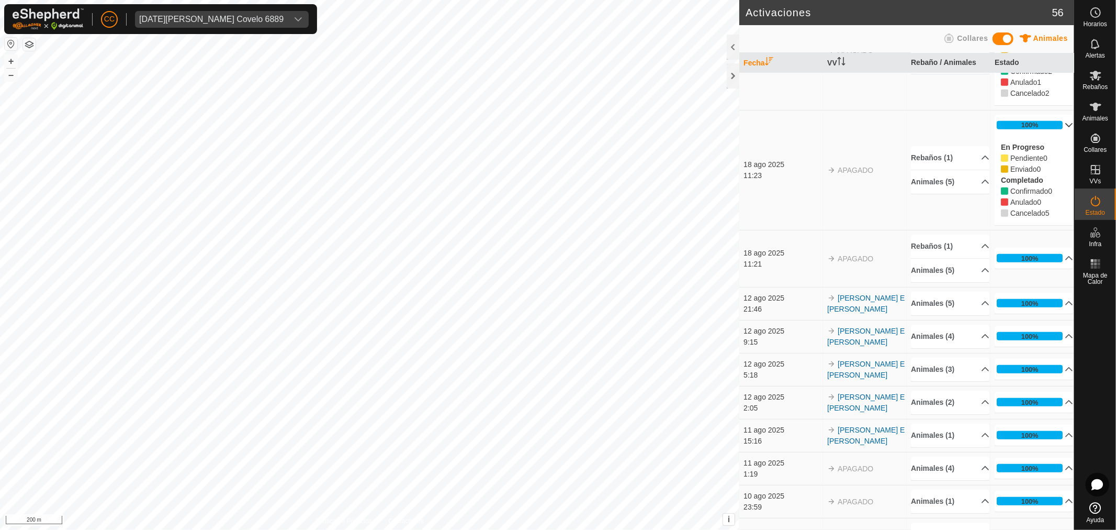
click at [1022, 269] on p-accordion-panel "100% En Progreso Pendiente 0 Enviado 0 Completado Confirmado 0 Anulado 0 Cancel…" at bounding box center [1034, 258] width 79 height 21
click at [1025, 263] on p-accordion-header "100%" at bounding box center [1034, 258] width 79 height 21
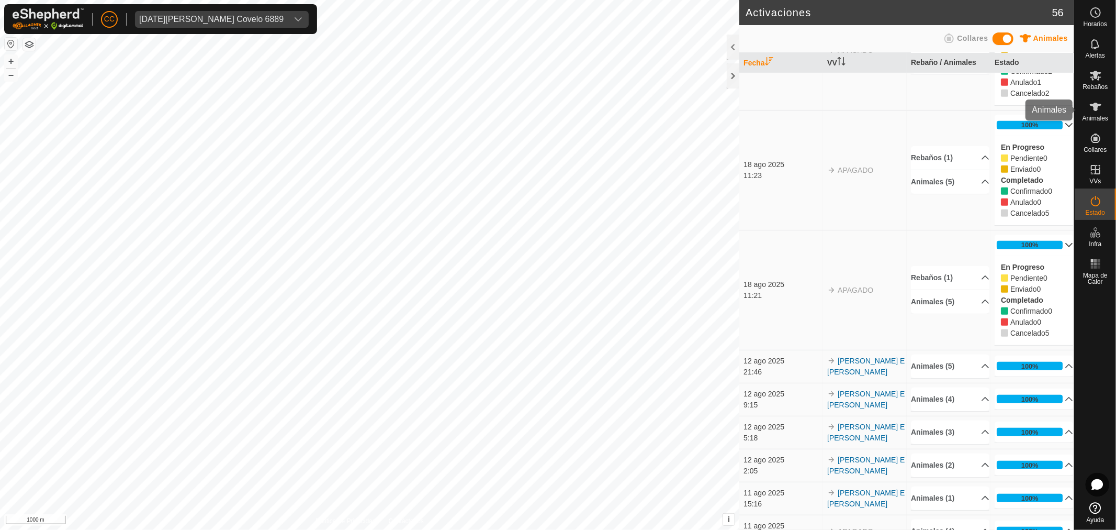
click at [1101, 103] on icon at bounding box center [1096, 106] width 13 height 13
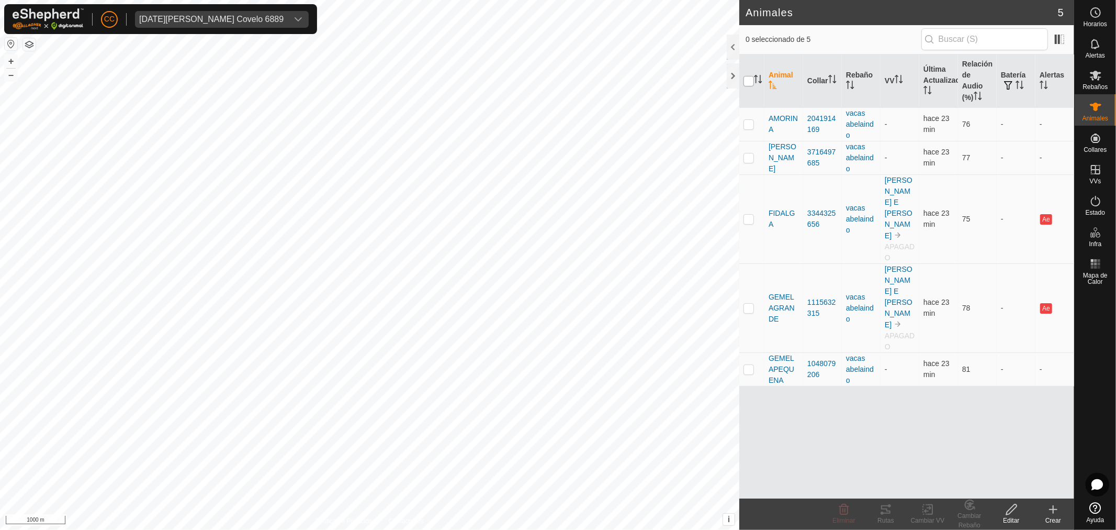
click at [745, 77] on input "checkbox" at bounding box center [749, 81] width 10 height 10
checkbox input "true"
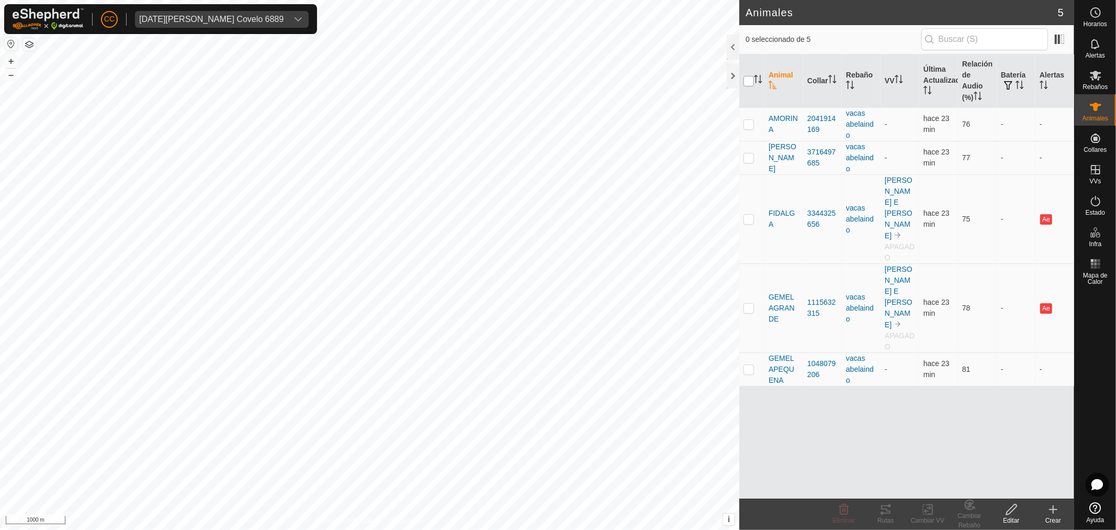
checkbox input "true"
click at [899, 519] on div "Rutas" at bounding box center [886, 520] width 42 height 9
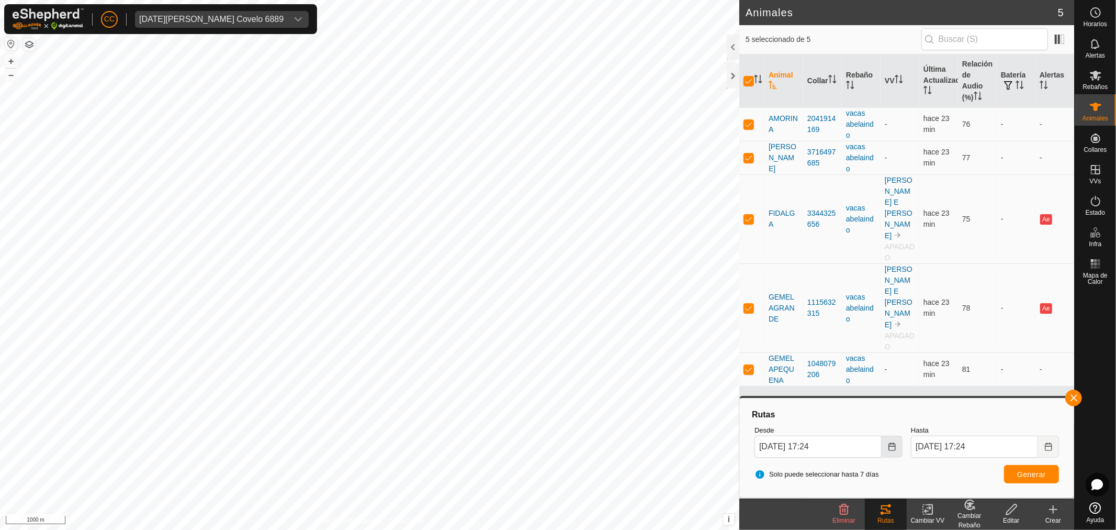
click at [890, 447] on icon "Choose Date" at bounding box center [892, 446] width 8 height 8
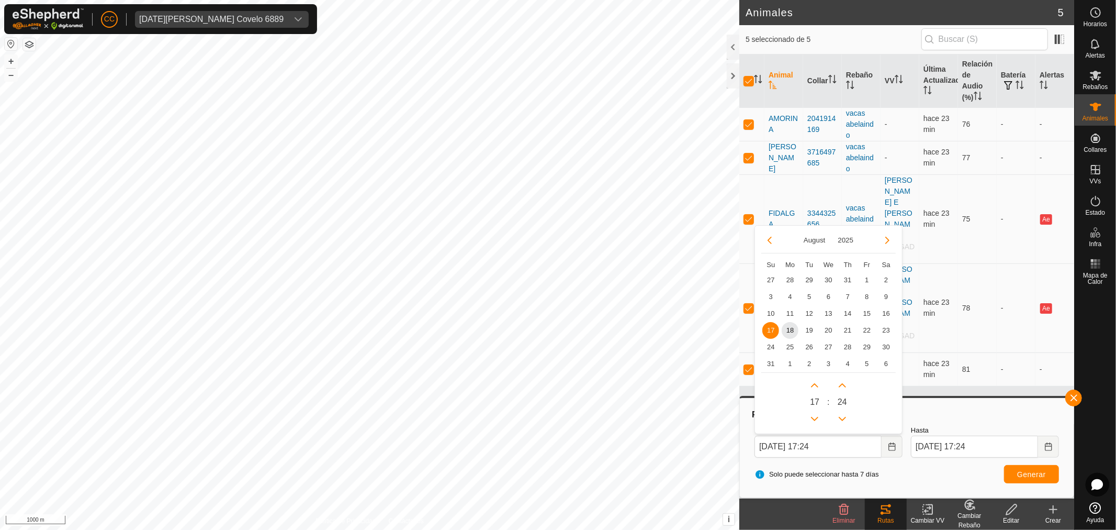
click at [820, 404] on div "17" at bounding box center [815, 402] width 17 height 50
drag, startPoint x: 820, startPoint y: 404, endPoint x: 812, endPoint y: 401, distance: 7.8
click at [813, 402] on div "17" at bounding box center [815, 402] width 17 height 50
click at [812, 401] on span "17" at bounding box center [814, 402] width 9 height 13
drag, startPoint x: 829, startPoint y: 400, endPoint x: 822, endPoint y: 401, distance: 6.9
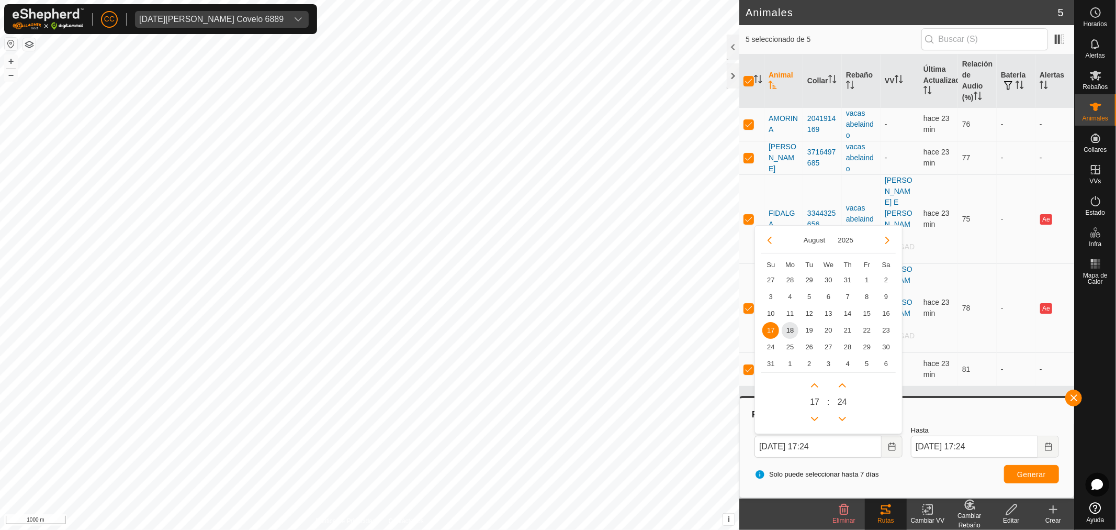
click at [822, 401] on div "17 : 24" at bounding box center [829, 399] width 135 height 55
click at [813, 399] on span "17" at bounding box center [814, 402] width 9 height 13
click at [818, 416] on button "Previous Hour" at bounding box center [815, 418] width 17 height 17
click at [819, 417] on span "Previous Hour" at bounding box center [819, 417] width 0 height 0
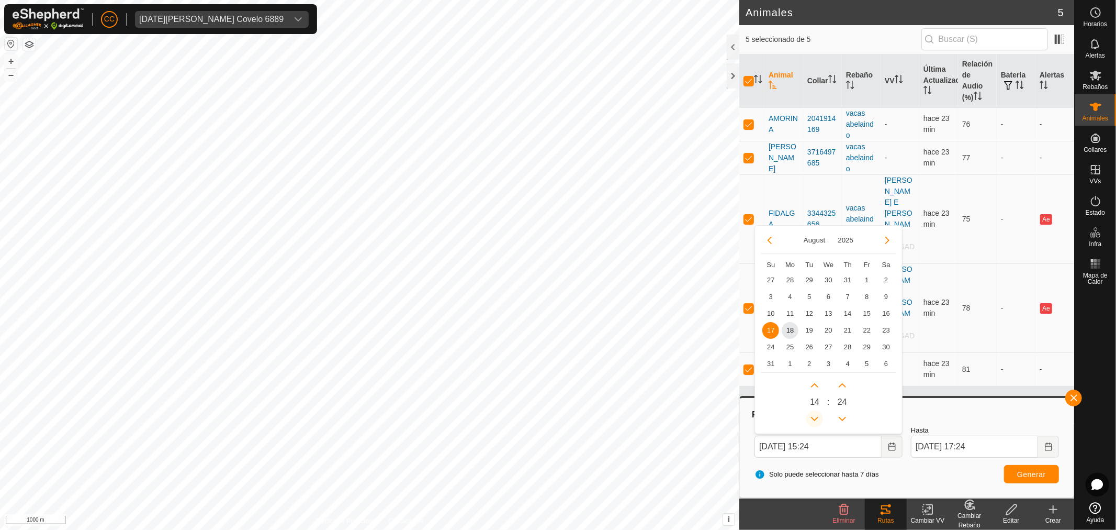
click at [818, 416] on button "Previous Hour" at bounding box center [815, 418] width 17 height 17
click at [819, 417] on span "Previous Hour" at bounding box center [819, 417] width 0 height 0
click at [818, 416] on button "Previous Hour" at bounding box center [815, 418] width 17 height 17
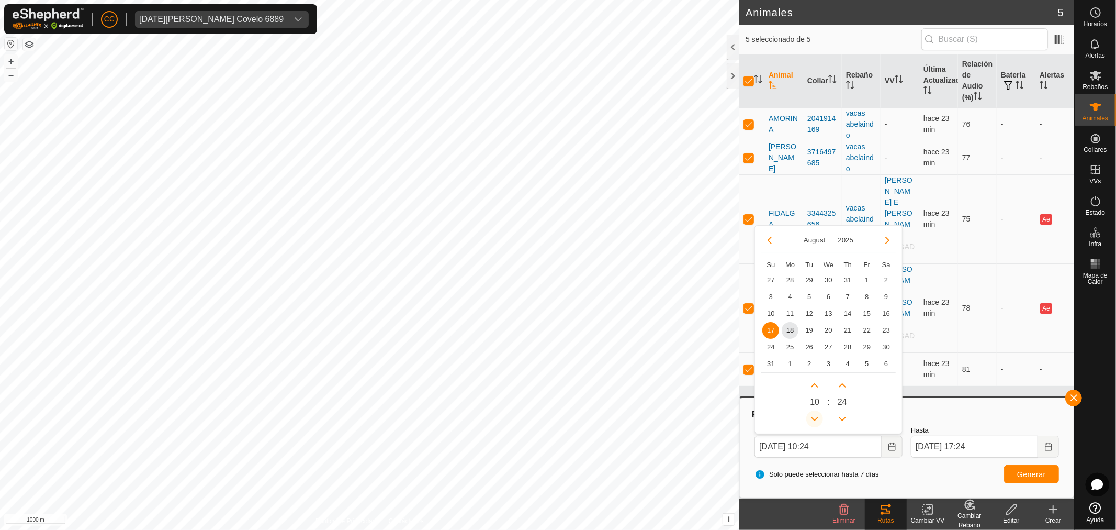
click at [818, 416] on icon "Previous Hour" at bounding box center [815, 419] width 8 height 8
click at [846, 420] on button "Previous Minute" at bounding box center [842, 418] width 17 height 17
click at [847, 421] on span "Previous Minute" at bounding box center [847, 421] width 0 height 0
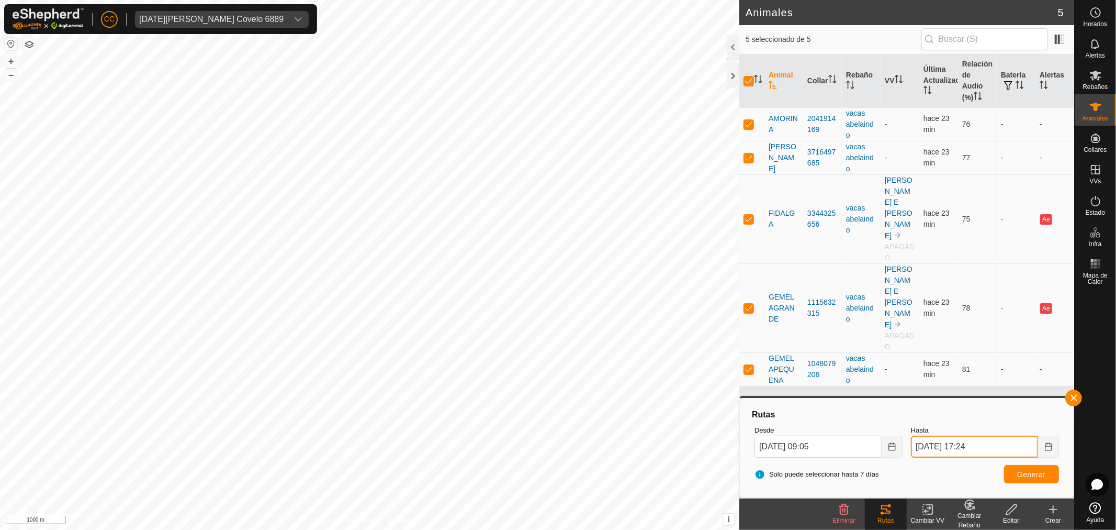
click at [971, 447] on input "[DATE] 17:24" at bounding box center [974, 446] width 127 height 22
click at [764, 447] on input "[DATE] 09:05" at bounding box center [818, 446] width 127 height 22
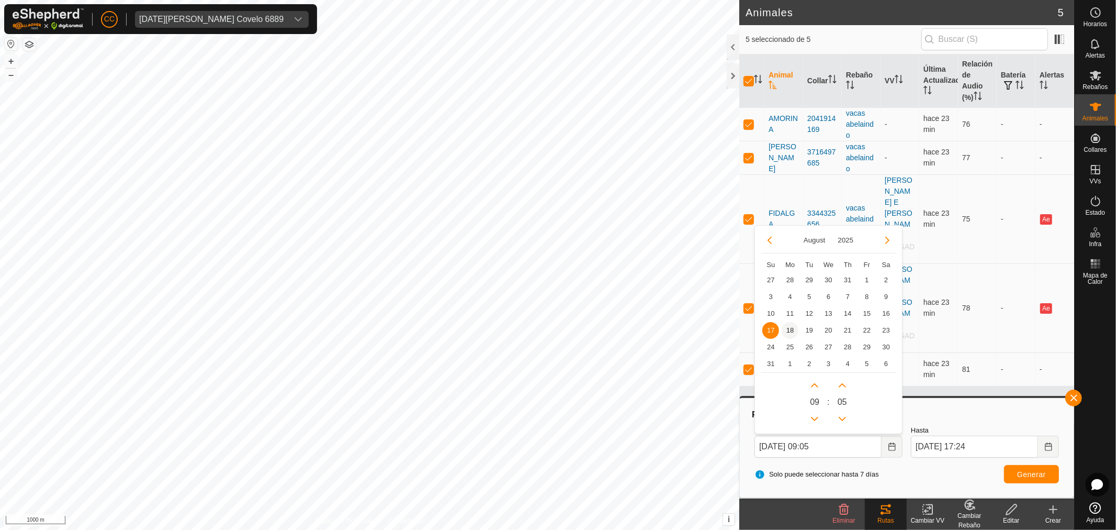
click at [782, 328] on span "18" at bounding box center [790, 330] width 17 height 17
type input "[DATE] 09:05"
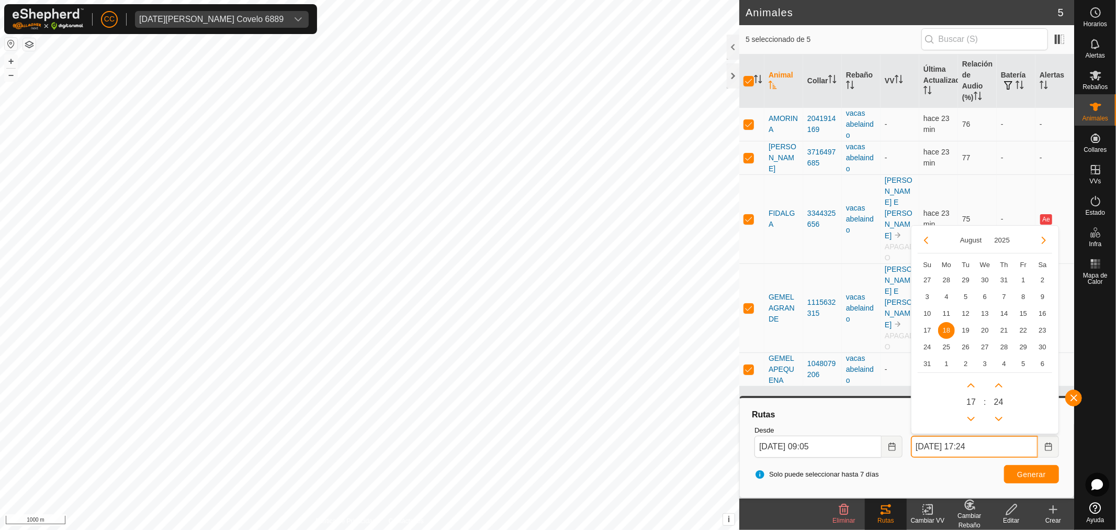
click at [1024, 442] on input "[DATE] 17:24" at bounding box center [974, 446] width 127 height 22
click at [1047, 452] on button "Choose Date" at bounding box center [1048, 446] width 21 height 22
drag, startPoint x: 1018, startPoint y: 450, endPoint x: 966, endPoint y: 445, distance: 53.1
click at [966, 451] on input "[DATE] 17:24" at bounding box center [974, 446] width 127 height 22
type input "[DATE]"
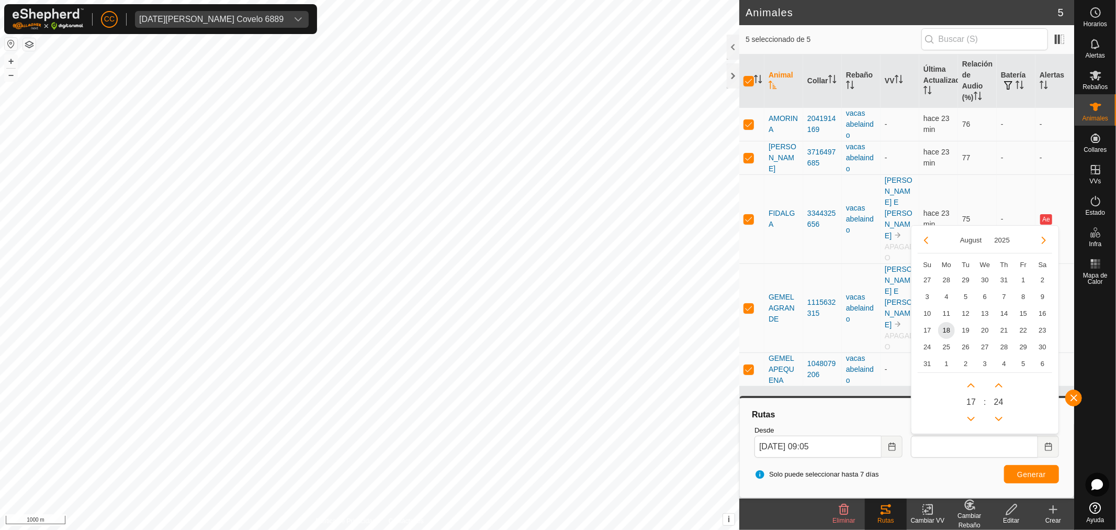
click at [976, 400] on div "17" at bounding box center [971, 402] width 17 height 50
click at [973, 401] on span "17" at bounding box center [971, 402] width 9 height 13
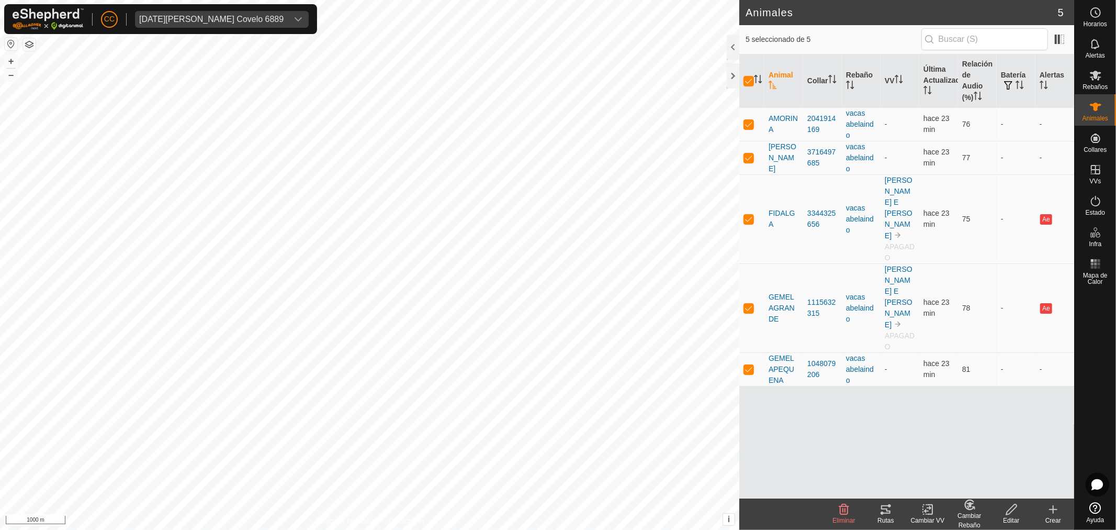
click at [886, 511] on icon at bounding box center [886, 509] width 13 height 13
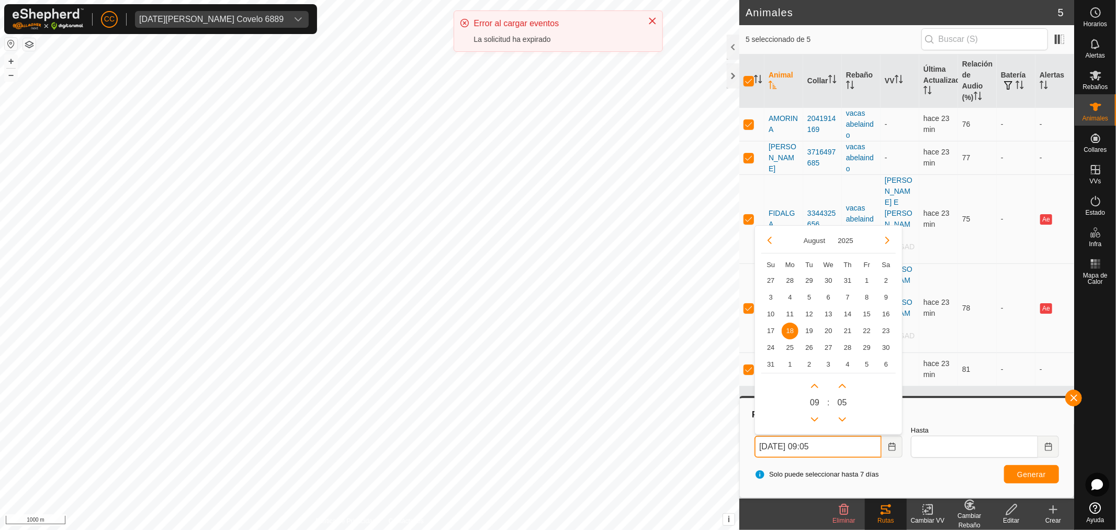
click at [866, 446] on input "[DATE] 09:05" at bounding box center [818, 446] width 127 height 22
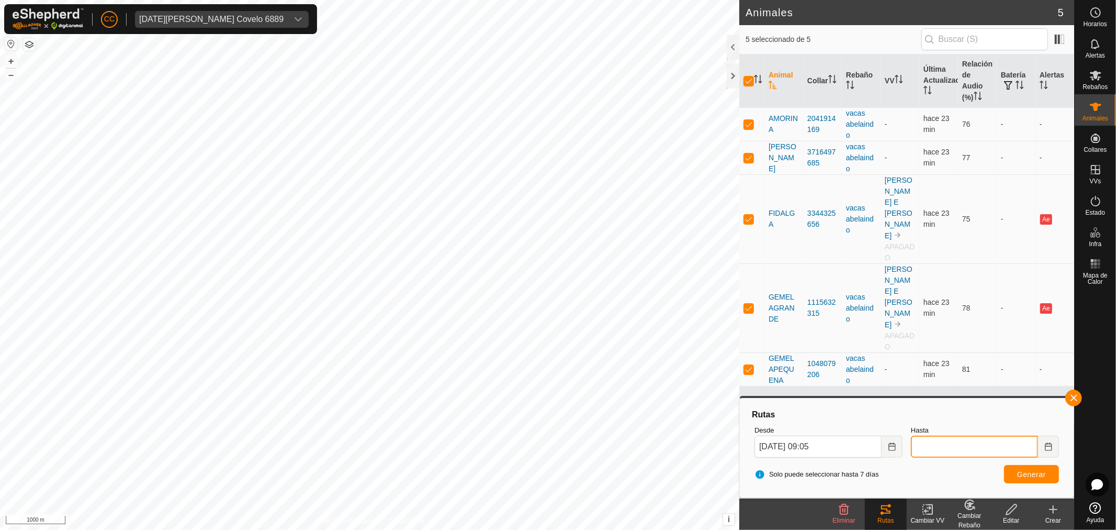
click at [981, 448] on input "Hasta" at bounding box center [974, 446] width 127 height 22
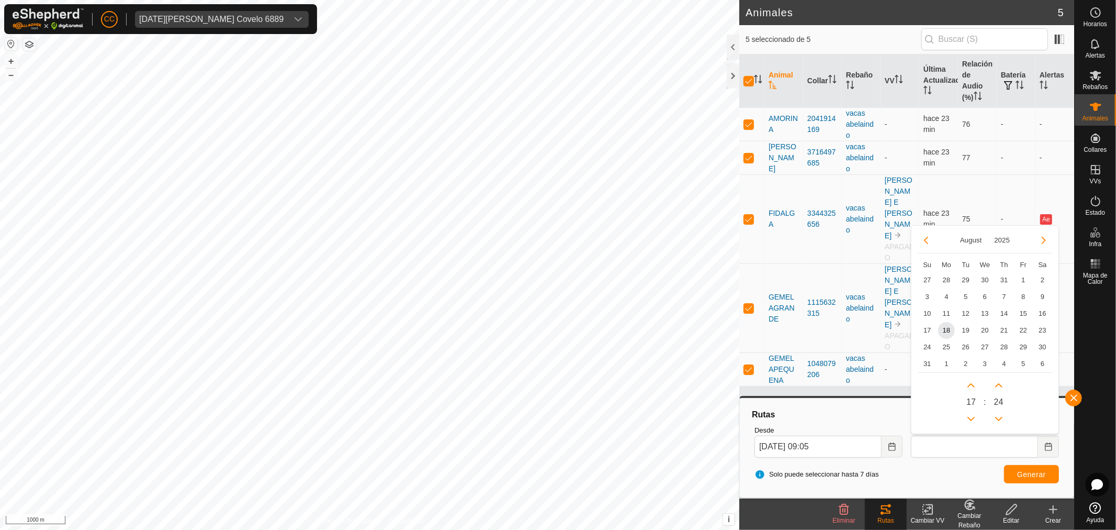
click at [941, 321] on td "11" at bounding box center [946, 313] width 19 height 17
click at [945, 329] on span "18" at bounding box center [946, 330] width 17 height 17
click at [1048, 437] on button "Choose Date" at bounding box center [1048, 446] width 21 height 22
click at [977, 416] on button "Previous Hour" at bounding box center [971, 418] width 17 height 17
click at [978, 416] on span "Previous Hour" at bounding box center [978, 416] width 0 height 0
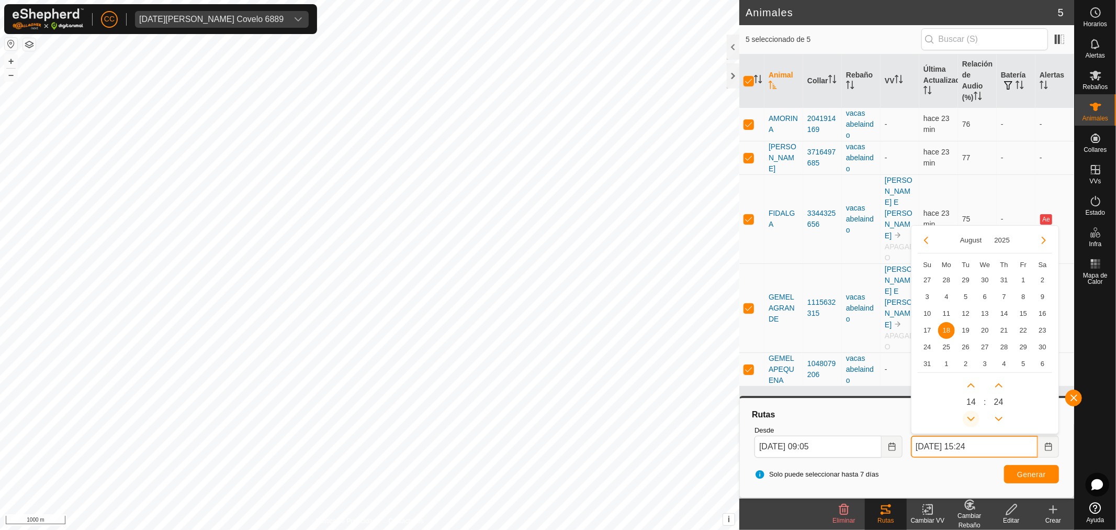
click at [977, 416] on button "Previous Hour" at bounding box center [971, 418] width 17 height 17
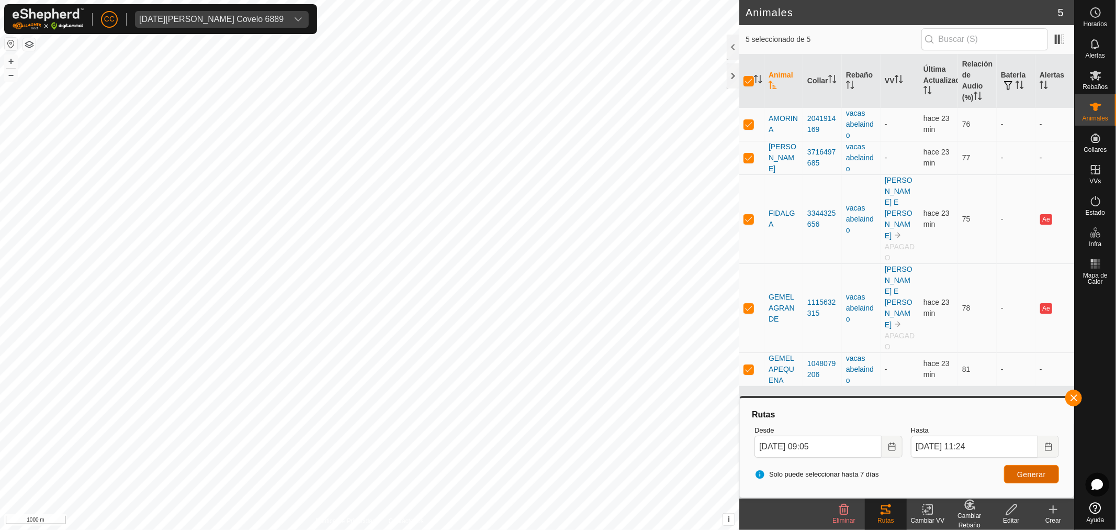
click at [1033, 478] on button "Generar" at bounding box center [1031, 474] width 55 height 18
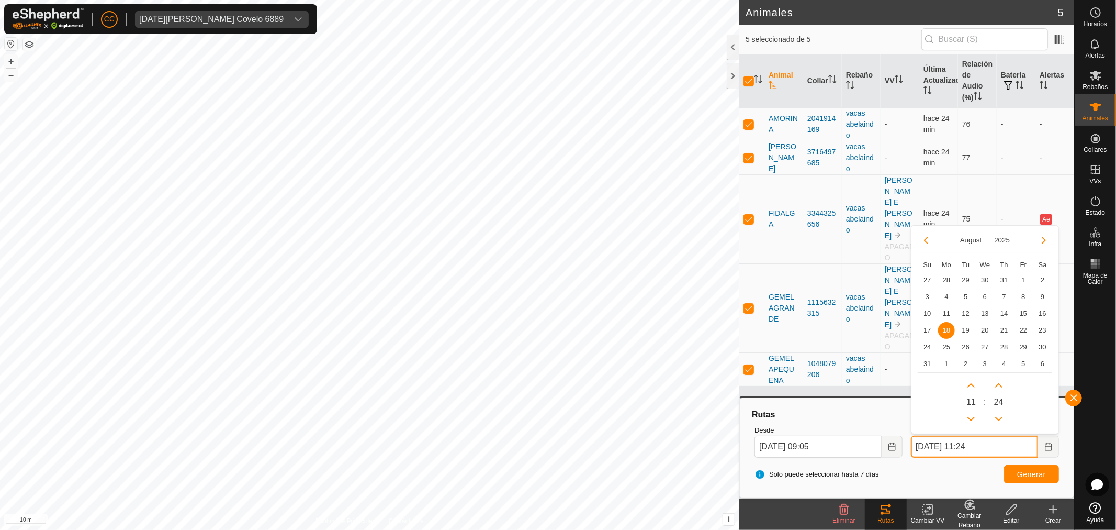
click at [997, 445] on input "[DATE] 11:24" at bounding box center [974, 446] width 127 height 22
click at [972, 387] on button "Next Hour" at bounding box center [971, 385] width 17 height 17
type input "[DATE] 12:24"
click at [1025, 479] on button "Generar" at bounding box center [1031, 474] width 55 height 18
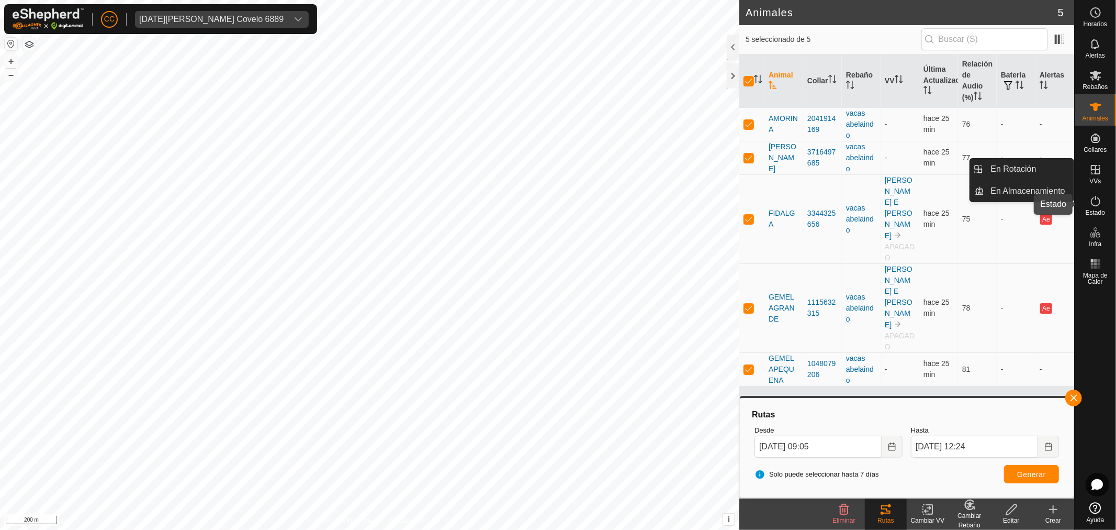
click at [1096, 207] on es-activation-svg-icon at bounding box center [1096, 201] width 19 height 17
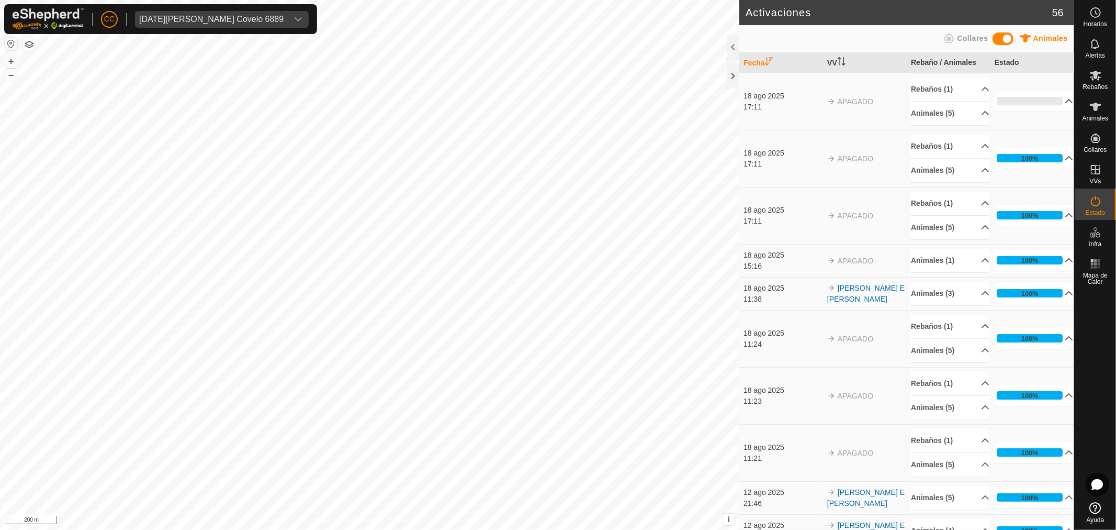
click at [1005, 96] on p-accordion-header "0%" at bounding box center [1034, 101] width 79 height 21
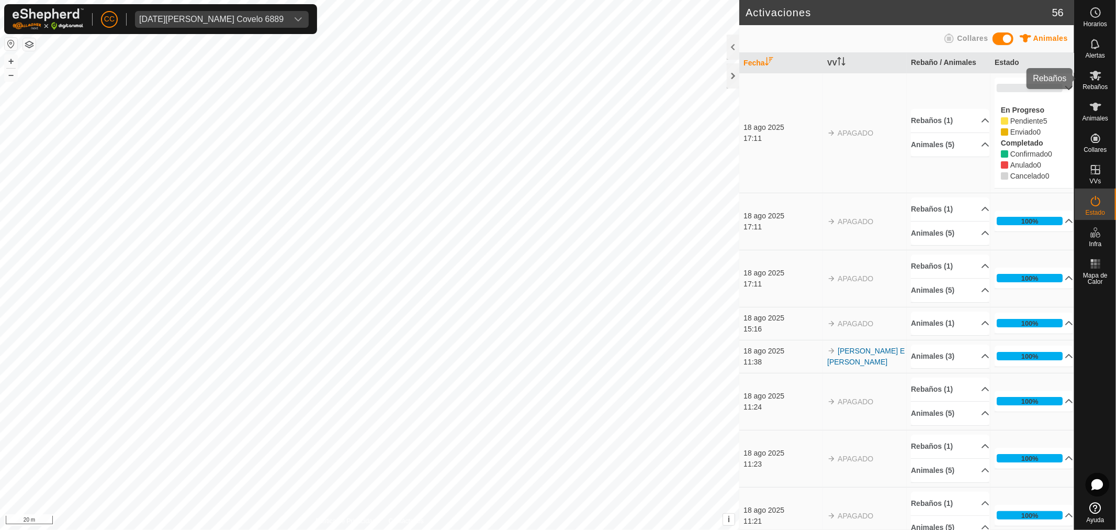
click at [1108, 67] on div "Rebaños" at bounding box center [1095, 78] width 41 height 31
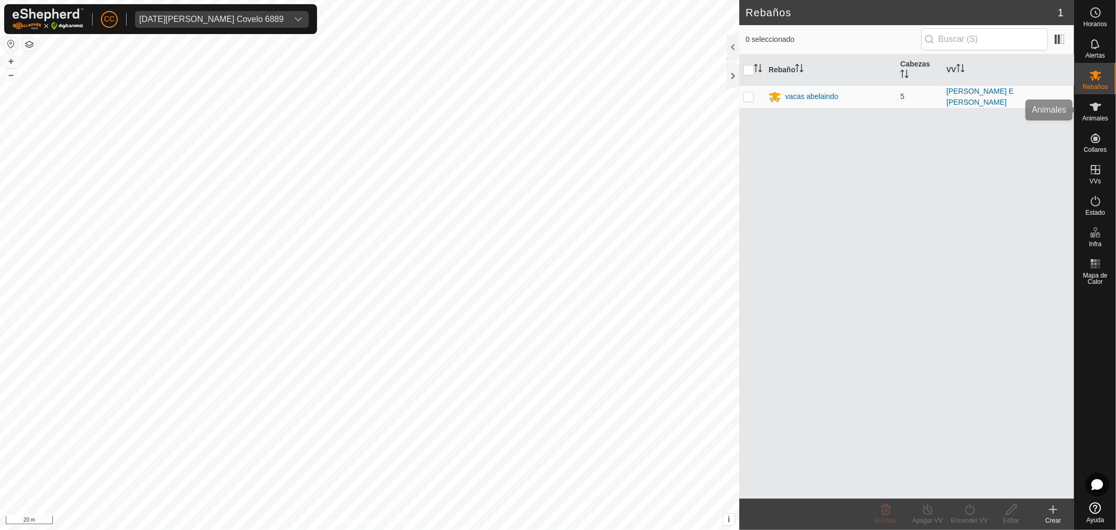
click at [1101, 108] on icon at bounding box center [1096, 106] width 13 height 13
